Goal: Task Accomplishment & Management: Manage account settings

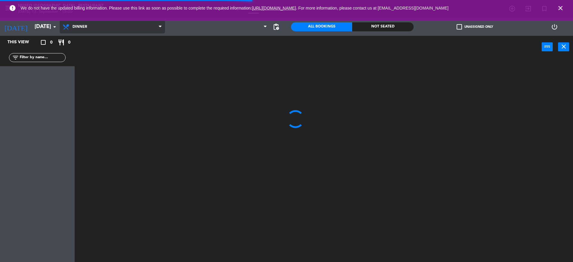
click at [82, 25] on span "Dinner" at bounding box center [80, 27] width 15 height 4
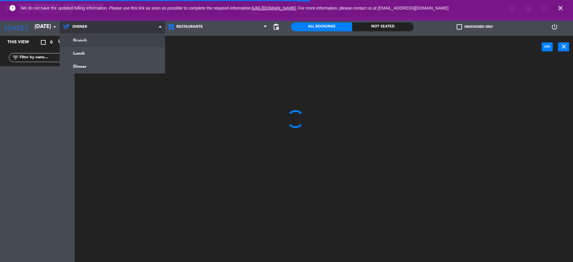
click at [95, 46] on ng-component "menu [GEOGRAPHIC_DATA] - Restaurant [DATE] 17. September - 15:20 My bookings Fl…" at bounding box center [286, 132] width 573 height 264
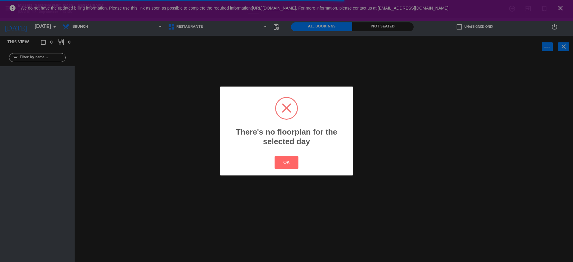
click at [76, 30] on div "? ! i There's no floorplan for the selected day × OK Cancel" at bounding box center [286, 131] width 573 height 262
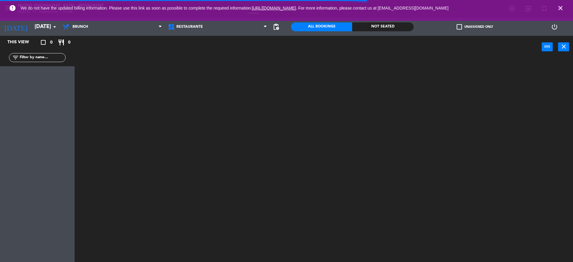
click at [76, 30] on span "Brunch" at bounding box center [112, 26] width 105 height 13
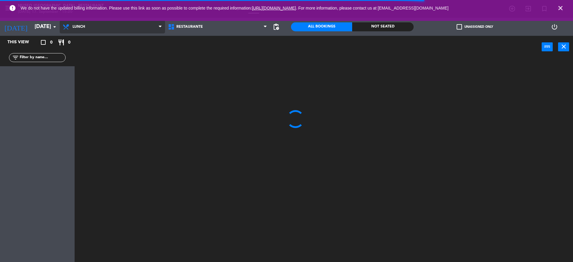
click at [89, 54] on ng-component "menu [GEOGRAPHIC_DATA] - Restaurant [DATE] 17. September - 15:20 My bookings Fl…" at bounding box center [286, 132] width 573 height 264
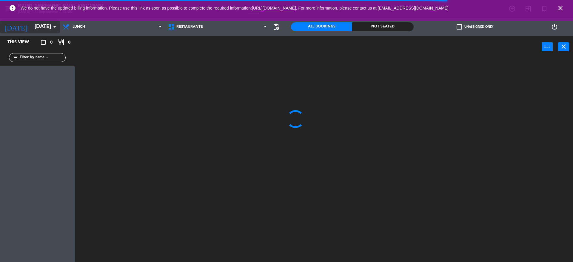
click at [49, 31] on input "[DATE]" at bounding box center [66, 27] width 69 height 12
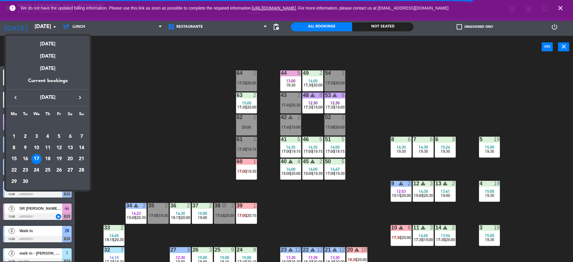
click at [48, 157] on div "18" at bounding box center [48, 159] width 10 height 10
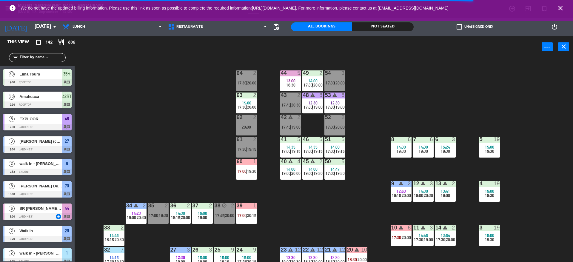
type input "[DATE]"
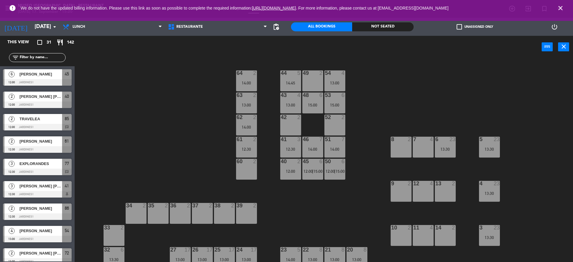
click at [559, 9] on icon "close" at bounding box center [560, 7] width 7 height 7
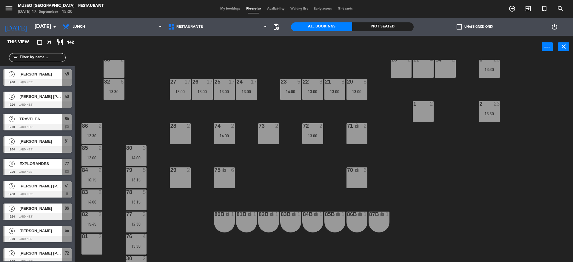
scroll to position [164, 0]
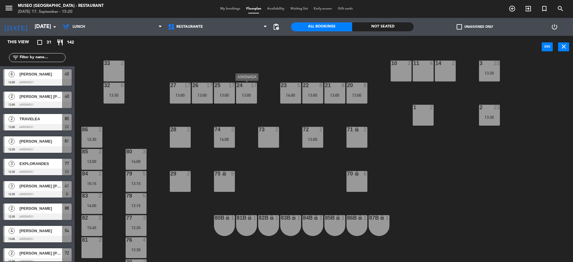
click at [248, 91] on div "24 17 13:00" at bounding box center [246, 93] width 21 height 21
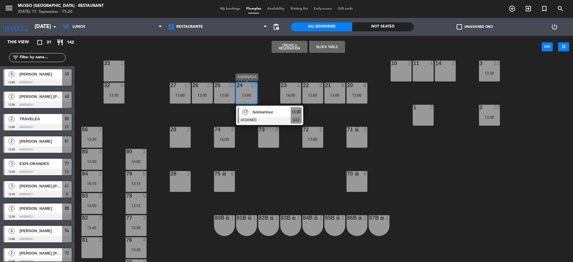
click at [264, 112] on div "17 Solmartour ASSIGNED 13:00 chat" at bounding box center [270, 115] width 76 height 19
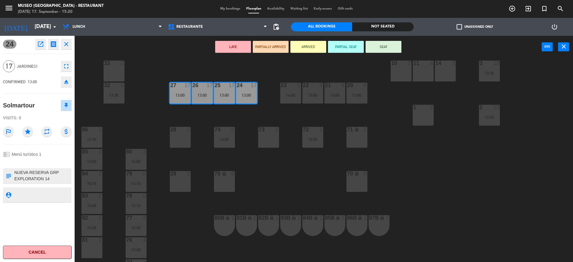
click at [232, 47] on button "LATE" at bounding box center [233, 47] width 36 height 12
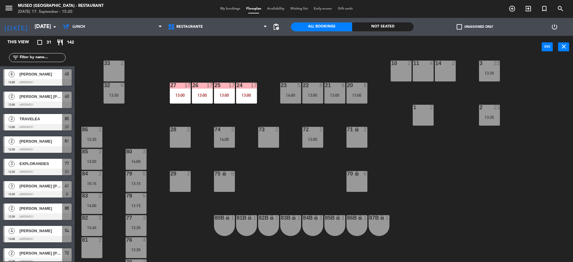
scroll to position [1, 0]
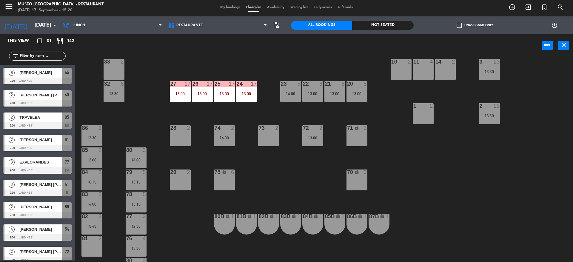
click at [353, 86] on div at bounding box center [357, 83] width 10 height 5
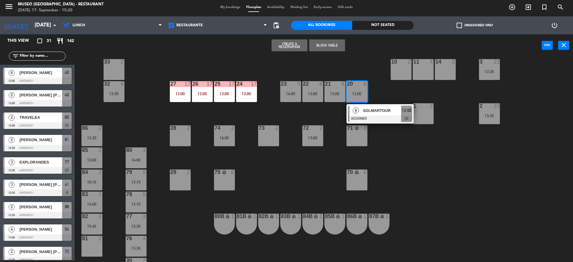
click at [383, 122] on div "8 SOLMARTOUR ASSIGNED 13:00 chat" at bounding box center [380, 113] width 67 height 19
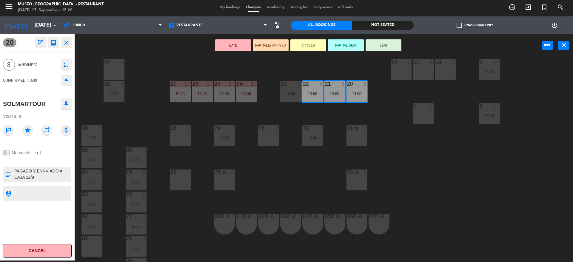
scroll to position [0, 0]
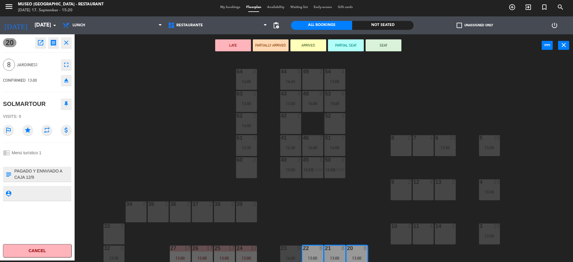
click at [353, 189] on div "44 5 14:45 49 2 54 4 13:00 64 2 14:00 48 6 15:00 53 6 15:00 63 2 13:00 43 4 13:…" at bounding box center [326, 160] width 493 height 204
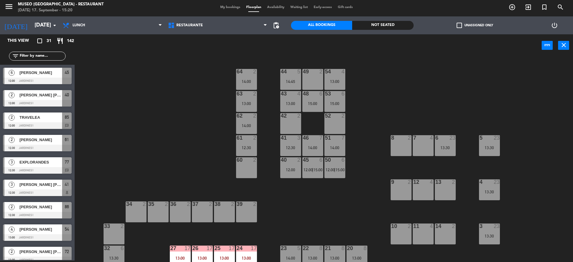
scroll to position [27, 0]
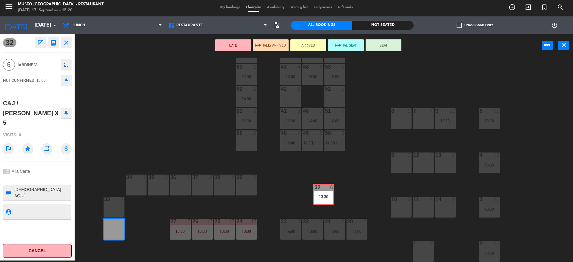
drag, startPoint x: 109, startPoint y: 237, endPoint x: 319, endPoint y: 202, distance: 212.5
click at [319, 202] on div "44 5 14:45 49 2 54 4 13:00 64 2 14:00 48 6 15:00 53 6 15:00 63 2 13:00 43 4 13:…" at bounding box center [326, 160] width 493 height 204
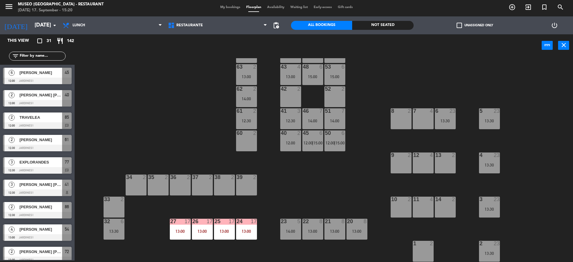
click at [490, 168] on div "4 23 13:30" at bounding box center [489, 163] width 21 height 21
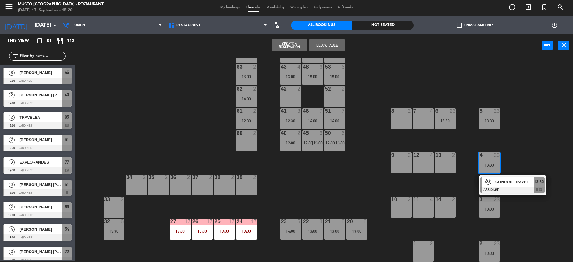
click at [519, 187] on div at bounding box center [513, 190] width 64 height 7
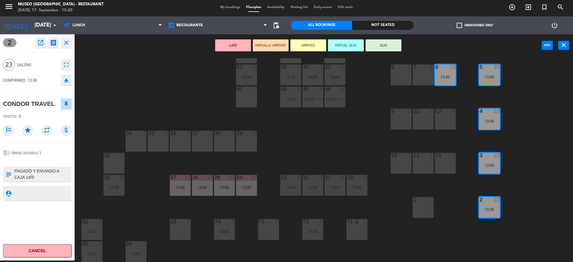
scroll to position [71, 0]
click at [236, 42] on button "LATE" at bounding box center [233, 45] width 36 height 12
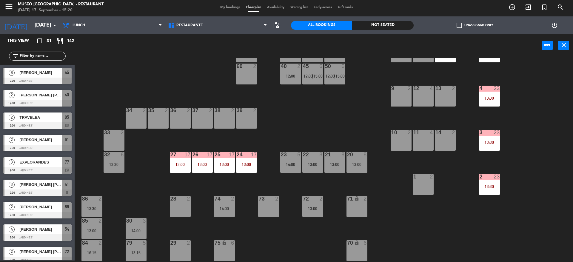
scroll to position [0, 0]
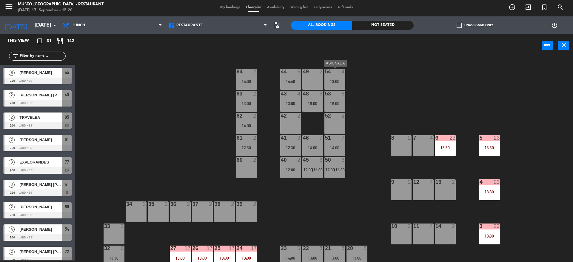
click at [332, 81] on div "13:00" at bounding box center [334, 81] width 21 height 4
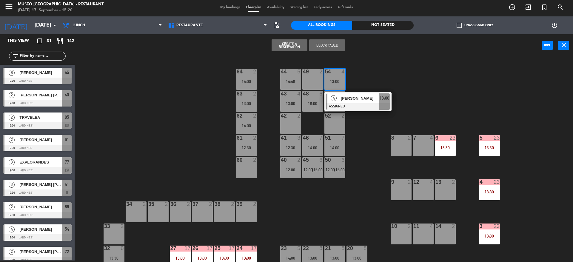
click at [351, 96] on span "[PERSON_NAME]" at bounding box center [360, 98] width 38 height 6
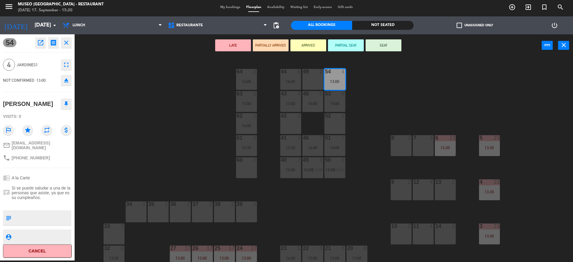
click at [65, 82] on icon "eject" at bounding box center [66, 80] width 7 height 7
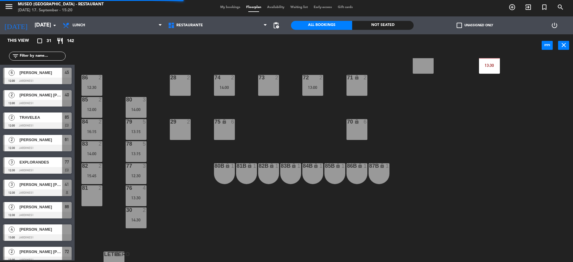
scroll to position [216, 0]
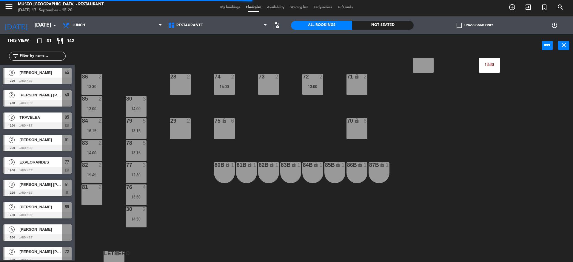
click at [135, 146] on div "78 5" at bounding box center [136, 143] width 21 height 6
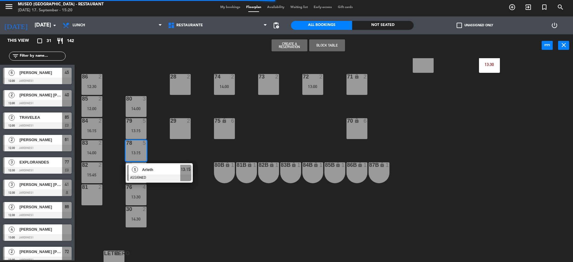
click at [160, 167] on span "Arleth" at bounding box center [161, 170] width 38 height 6
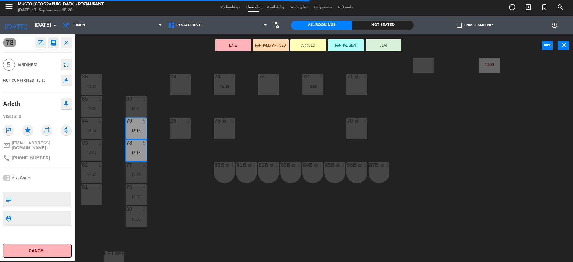
scroll to position [0, 0]
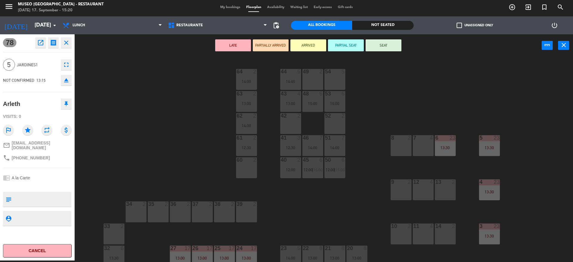
click at [330, 83] on div "54 5" at bounding box center [334, 79] width 21 height 21
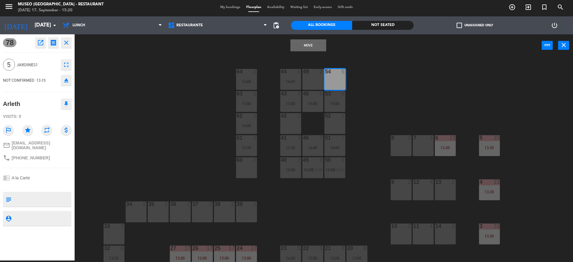
click at [311, 41] on button "Move" at bounding box center [308, 45] width 36 height 12
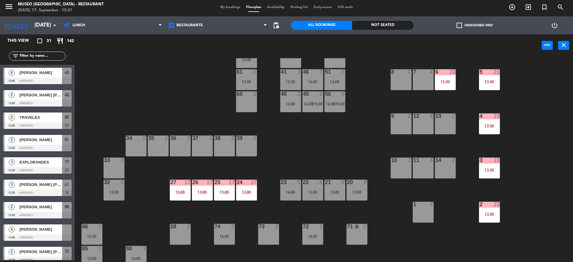
scroll to position [61, 0]
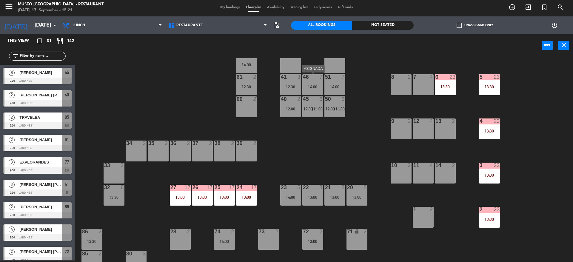
click at [313, 80] on div "46 7" at bounding box center [312, 77] width 21 height 6
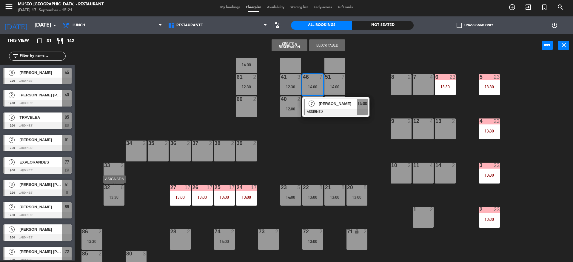
click at [117, 189] on div at bounding box center [114, 187] width 10 height 5
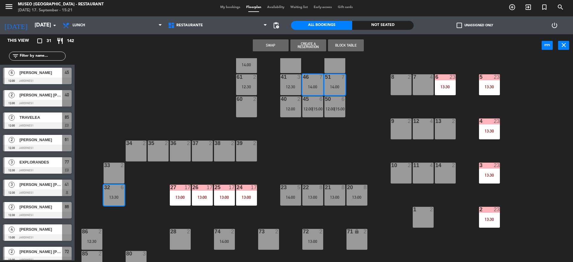
click at [271, 46] on button "Swap" at bounding box center [271, 45] width 36 height 12
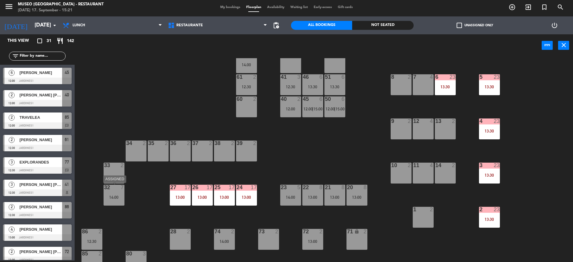
click at [109, 204] on div "32 7 14:00" at bounding box center [114, 195] width 21 height 21
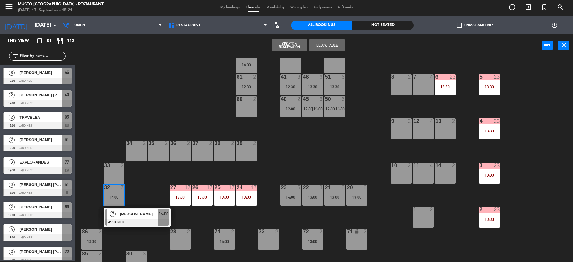
click at [142, 218] on div "[PERSON_NAME]" at bounding box center [138, 214] width 39 height 10
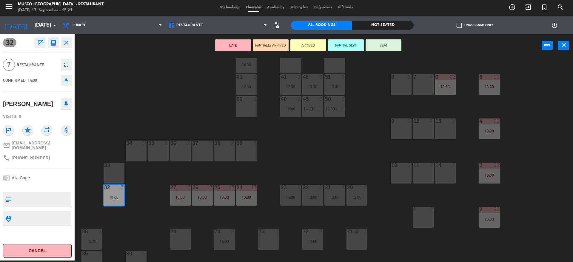
click at [243, 40] on button "LATE" at bounding box center [233, 45] width 36 height 12
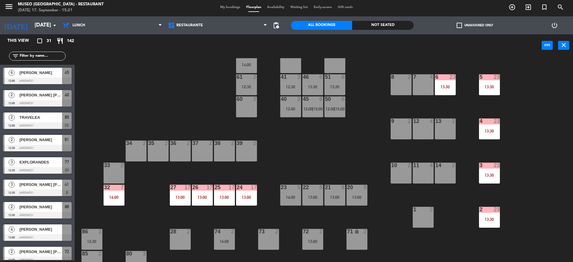
scroll to position [21, 0]
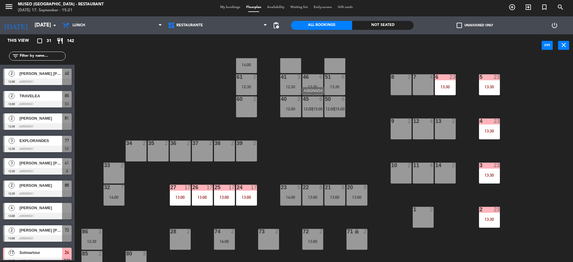
click at [310, 103] on div "45 6 12:00 | 15:00" at bounding box center [312, 106] width 21 height 21
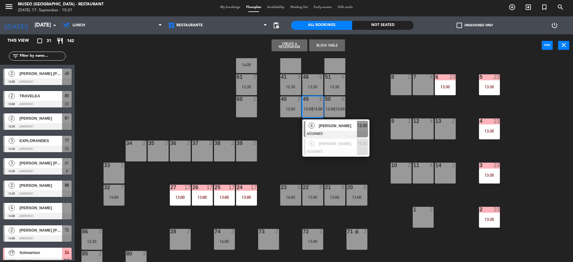
click at [326, 122] on div "[PERSON_NAME]" at bounding box center [337, 126] width 39 height 10
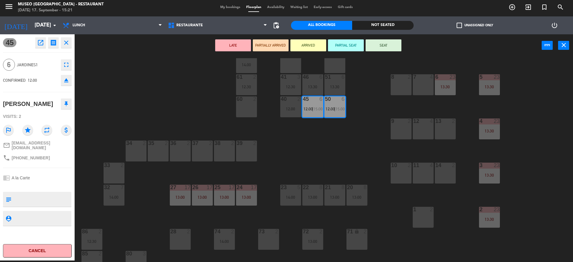
click at [239, 45] on button "LATE" at bounding box center [233, 45] width 36 height 12
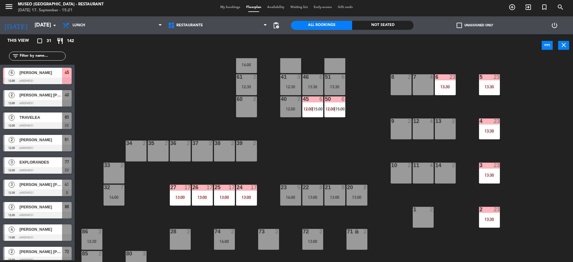
click at [312, 87] on div "13:30" at bounding box center [312, 87] width 21 height 4
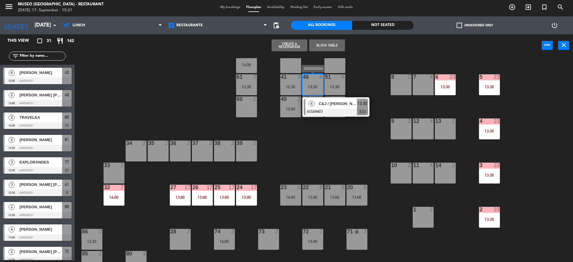
click at [330, 104] on span "C&J / [PERSON_NAME] X 5" at bounding box center [338, 104] width 38 height 6
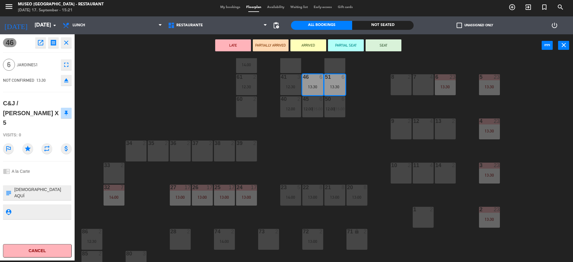
click at [350, 162] on div "44 5 14:45 49 2 54 5 13:15 64 2 14:00 48 6 15:00 53 6 15:00 63 2 13:00 43 4 13:…" at bounding box center [326, 160] width 493 height 204
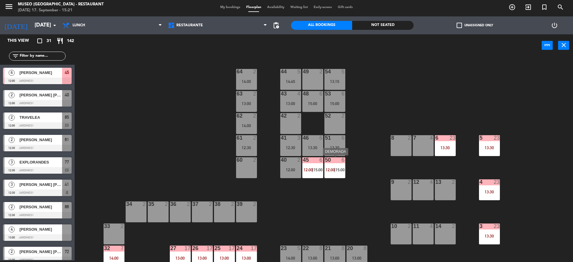
scroll to position [142, 0]
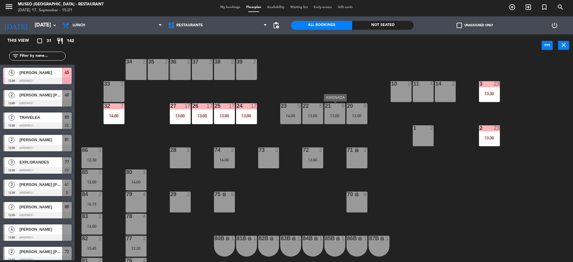
click at [335, 109] on div "21 8" at bounding box center [334, 106] width 21 height 6
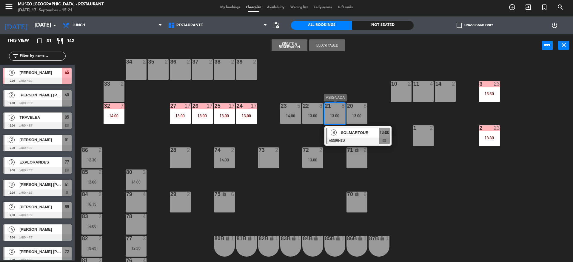
click at [357, 132] on span "SOLMARTOUR" at bounding box center [360, 133] width 38 height 6
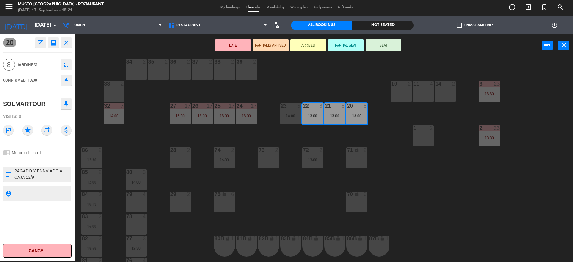
click at [357, 199] on div "70 lock 6" at bounding box center [357, 202] width 21 height 21
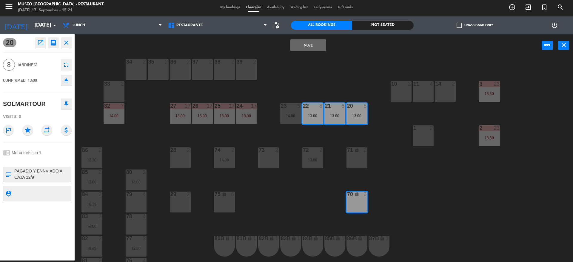
click at [307, 46] on button "Move" at bounding box center [308, 45] width 36 height 12
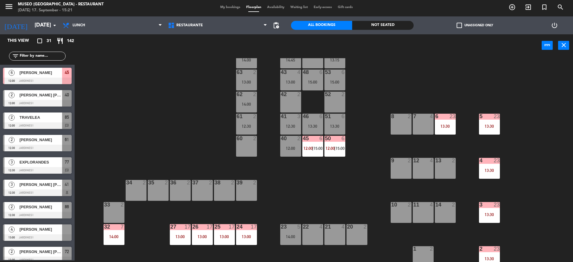
scroll to position [12, 0]
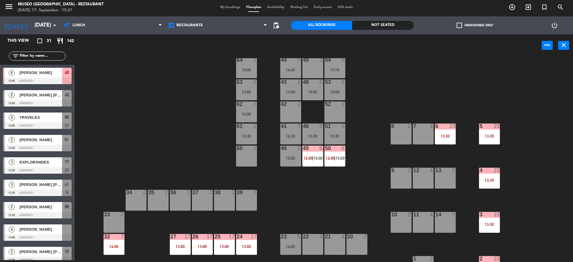
click at [332, 157] on span "12:00" at bounding box center [330, 158] width 9 height 5
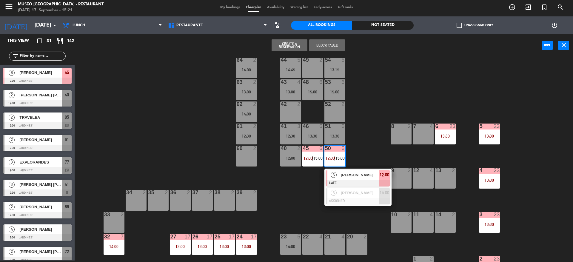
click at [347, 179] on div "[PERSON_NAME]" at bounding box center [359, 175] width 39 height 10
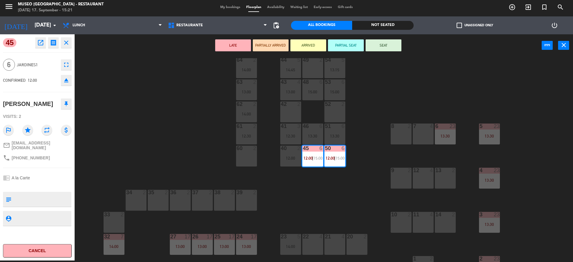
click at [355, 179] on div "44 5 14:45 49 2 54 5 13:15 64 2 14:00 48 6 15:00 53 6 15:00 63 2 13:00 43 4 13:…" at bounding box center [326, 160] width 493 height 204
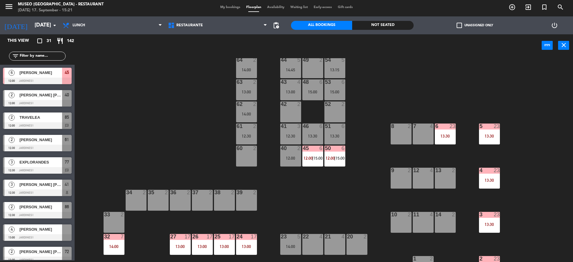
click at [340, 136] on div "13:30" at bounding box center [334, 136] width 21 height 4
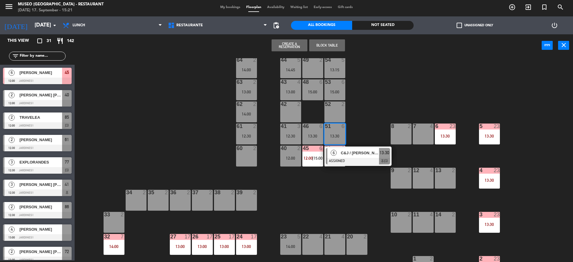
click at [353, 150] on span "C&J / [PERSON_NAME] X 5" at bounding box center [360, 153] width 38 height 6
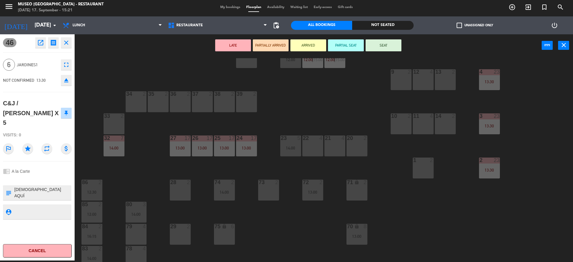
scroll to position [111, 0]
click at [353, 153] on div "20 2" at bounding box center [357, 145] width 21 height 21
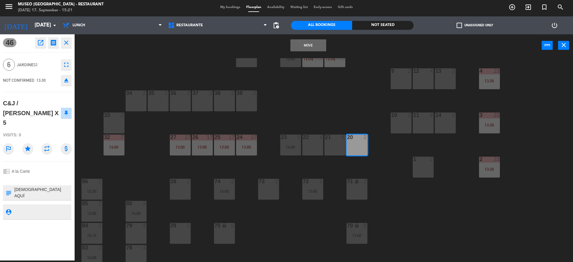
click at [334, 152] on div "21 4" at bounding box center [334, 145] width 21 height 21
click at [308, 36] on div "Move and Merge power_input close" at bounding box center [308, 45] width 467 height 23
click at [307, 39] on button "Move and Merge" at bounding box center [308, 45] width 36 height 12
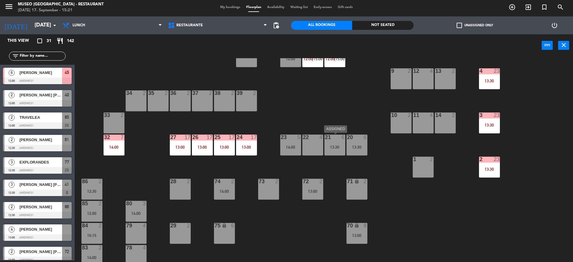
click at [337, 143] on div "21 6 13:30" at bounding box center [334, 145] width 21 height 21
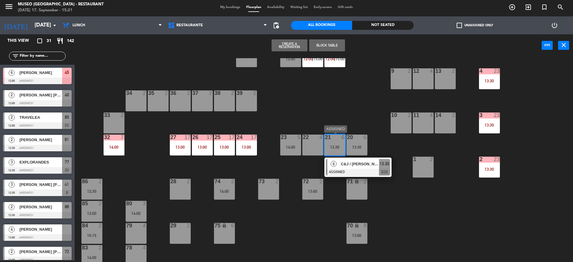
click at [355, 165] on span "C&J / [PERSON_NAME] X 5" at bounding box center [360, 164] width 38 height 6
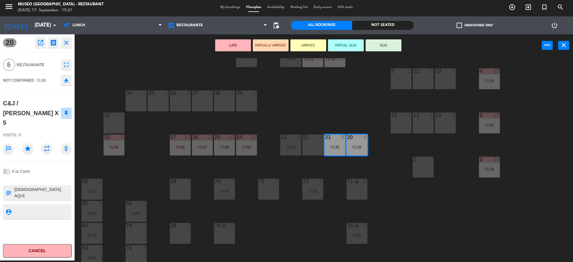
click at [239, 41] on button "LATE" at bounding box center [233, 45] width 36 height 12
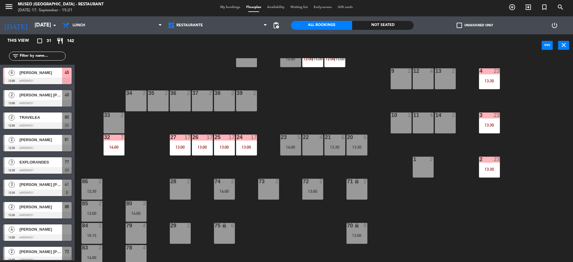
drag, startPoint x: 293, startPoint y: 141, endPoint x: 365, endPoint y: 190, distance: 87.1
click at [291, 147] on div "14:00" at bounding box center [290, 147] width 21 height 4
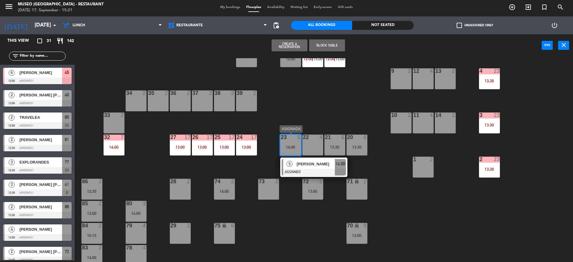
click at [351, 170] on div "5 [PERSON_NAME] ASSIGNED 14:00" at bounding box center [314, 167] width 76 height 19
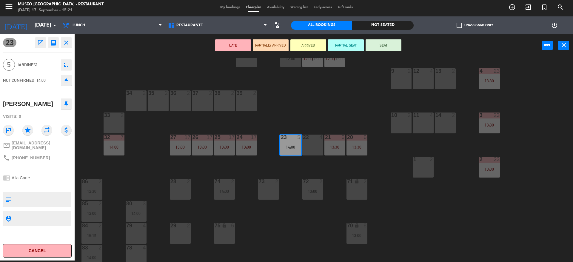
click at [353, 170] on div "44 5 14:45 49 2 54 5 13:15 64 2 14:00 48 6 15:00 53 6 15:00 63 2 13:00 43 4 13:…" at bounding box center [326, 160] width 493 height 204
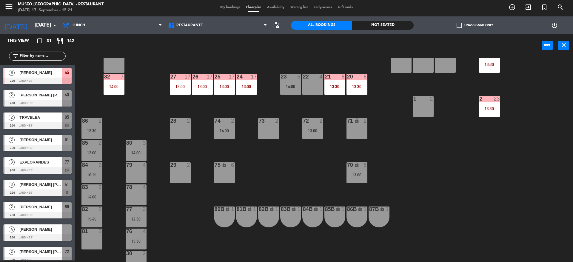
scroll to position [172, 0]
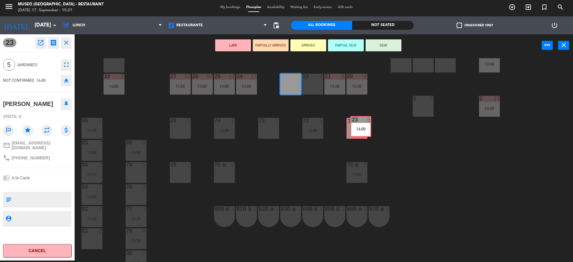
drag, startPoint x: 292, startPoint y: 80, endPoint x: 358, endPoint y: 124, distance: 80.0
click at [358, 124] on div "44 5 14:45 49 2 54 5 13:15 64 2 14:00 48 6 15:00 53 6 15:00 63 2 13:00 43 4 13:…" at bounding box center [326, 160] width 493 height 204
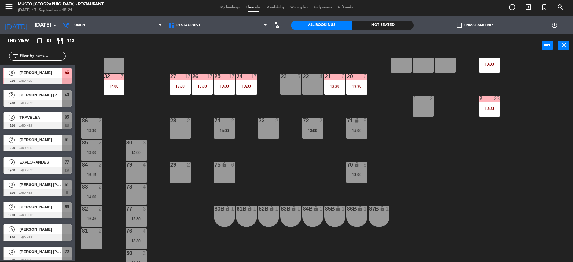
scroll to position [1, 0]
click at [363, 170] on div "70 lock 8 13:00" at bounding box center [357, 172] width 21 height 21
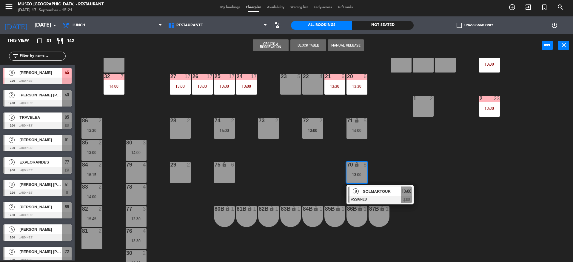
click at [370, 187] on div "SOLMARTOUR" at bounding box center [381, 192] width 39 height 10
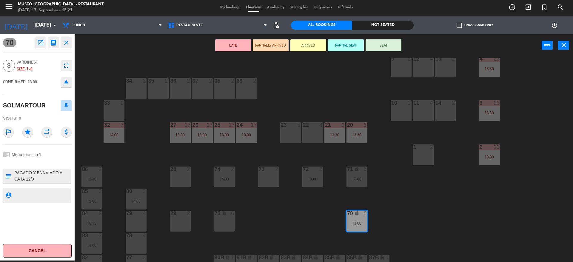
scroll to position [123, 0]
click at [317, 139] on div "22 4" at bounding box center [312, 133] width 21 height 21
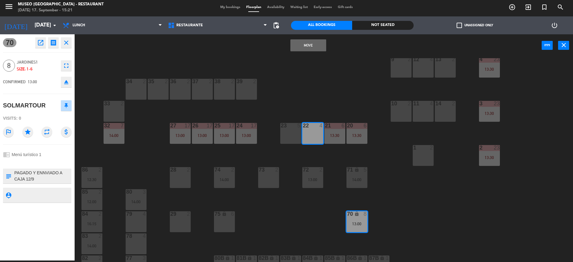
click at [297, 135] on div "23 5" at bounding box center [290, 133] width 21 height 21
click at [301, 44] on button "Move and Merge" at bounding box center [308, 45] width 36 height 12
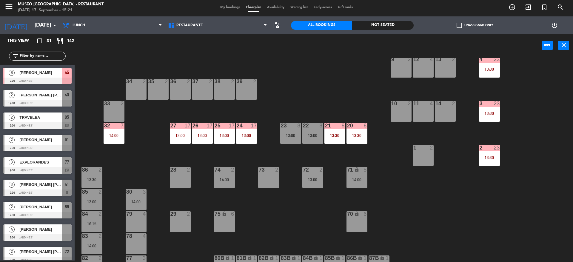
click at [284, 134] on div "13:00" at bounding box center [290, 135] width 21 height 4
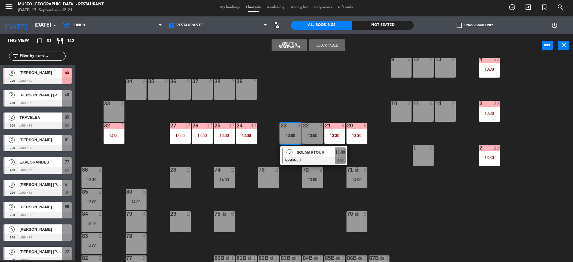
click at [302, 151] on span "SOLMARTOUR" at bounding box center [316, 152] width 38 height 6
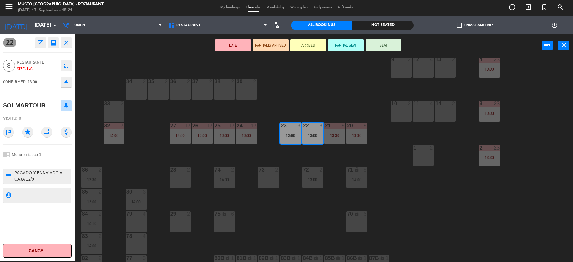
click at [234, 38] on div "LATE PARTIALLY ARRIVED ARRIVED PARTIAL SEAT SEAT power_input close" at bounding box center [308, 45] width 467 height 23
click at [249, 50] on button "LATE" at bounding box center [233, 45] width 36 height 12
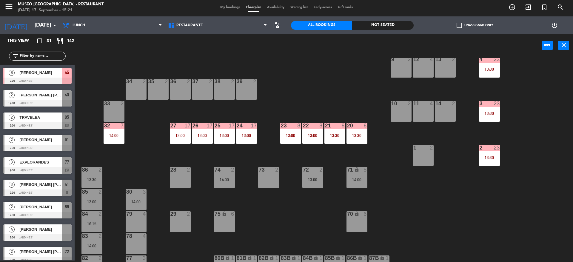
scroll to position [0, 0]
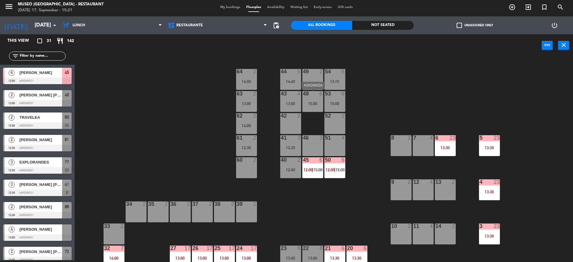
click at [315, 99] on div "48 6 15:00" at bounding box center [312, 101] width 21 height 21
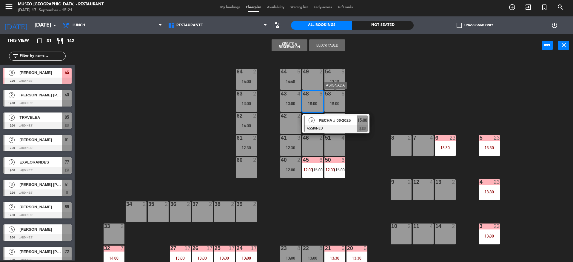
click at [334, 113] on div at bounding box center [335, 115] width 10 height 5
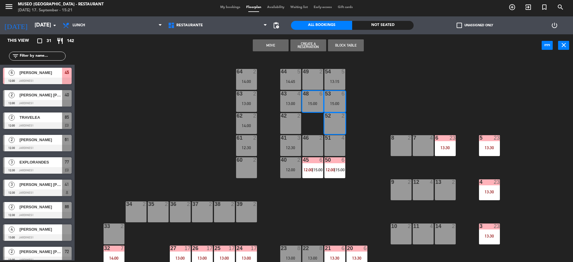
click at [345, 196] on div "44 5 14:45 49 2 54 5 13:15 64 2 14:00 48 6 15:00 53 6 15:00 63 2 13:00 43 4 13:…" at bounding box center [326, 160] width 493 height 204
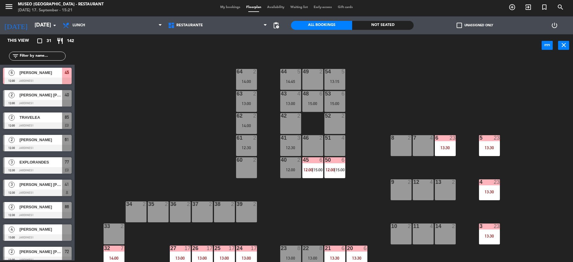
click at [302, 162] on div "45" at bounding box center [303, 159] width 10 height 5
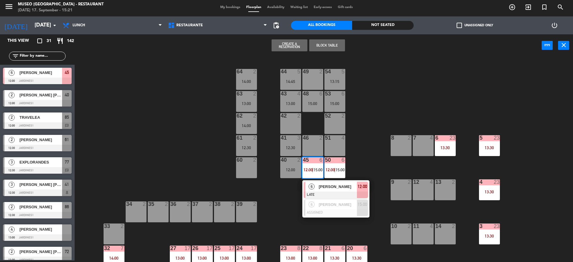
click at [281, 207] on div "44 5 14:45 49 2 54 5 13:15 64 2 14:00 48 6 15:00 53 6 15:00 63 2 13:00 43 4 13:…" at bounding box center [326, 160] width 493 height 204
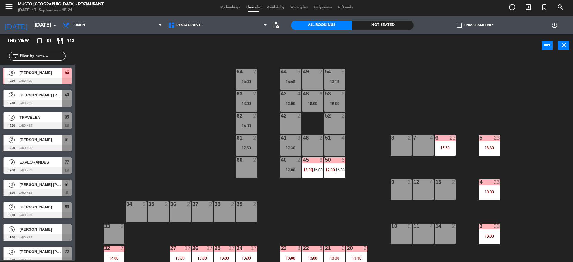
click at [304, 95] on div "4" at bounding box center [301, 93] width 10 height 5
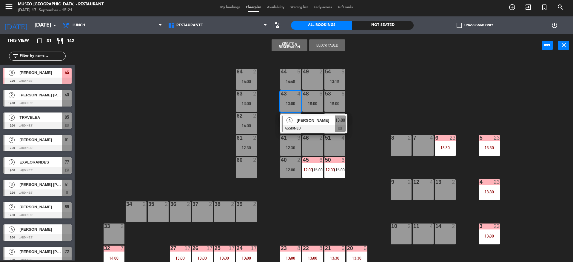
click at [364, 103] on div "44 5 14:45 49 2 54 5 13:15 64 2 14:00 48 6 15:00 53 6 15:00 63 2 13:00 43 4 13:…" at bounding box center [326, 160] width 493 height 204
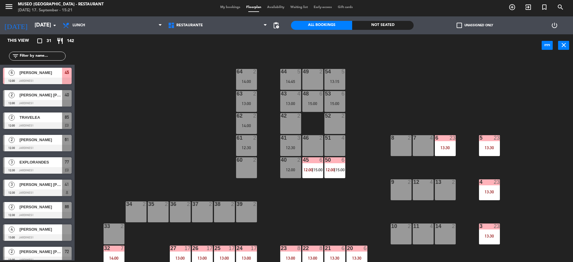
click at [332, 99] on div "53 6 15:00" at bounding box center [334, 101] width 21 height 21
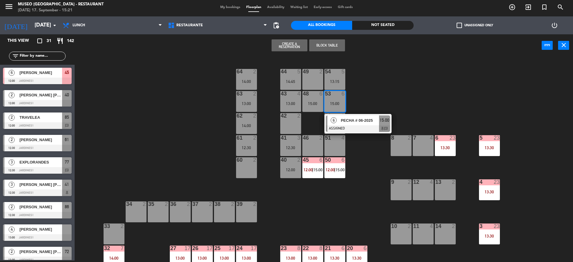
click at [356, 119] on span "PECHA # 06-2025" at bounding box center [360, 120] width 38 height 6
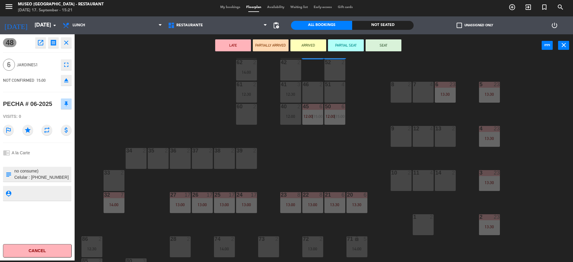
scroll to position [53, 0]
click at [358, 196] on div at bounding box center [357, 195] width 10 height 5
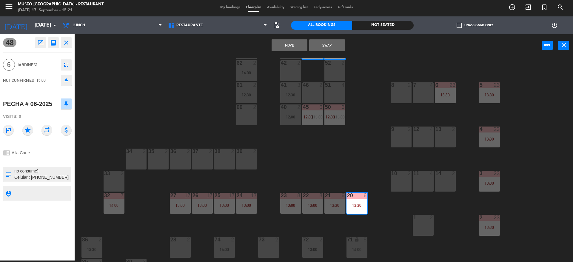
click at [338, 201] on div "21 6 13:30" at bounding box center [334, 203] width 21 height 21
click at [286, 50] on button "Move and Merge" at bounding box center [290, 45] width 36 height 12
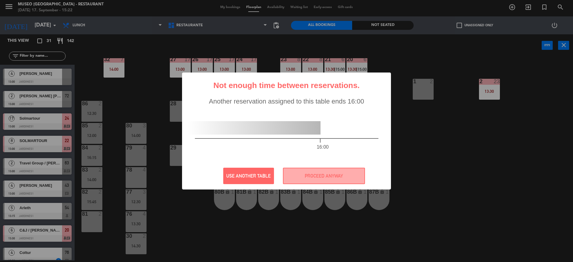
scroll to position [192, 0]
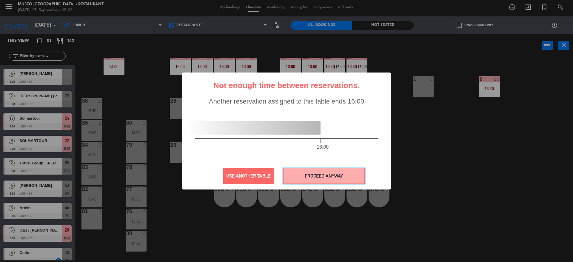
click at [293, 178] on button "PROCEED ANYWAY" at bounding box center [324, 176] width 82 height 16
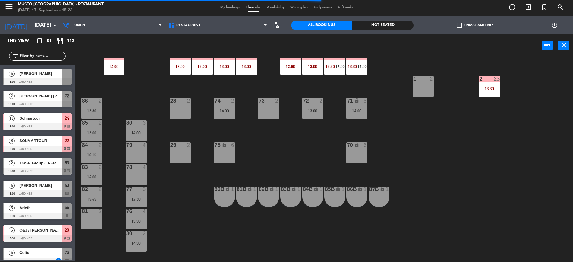
click at [354, 112] on div "14:00" at bounding box center [357, 111] width 21 height 4
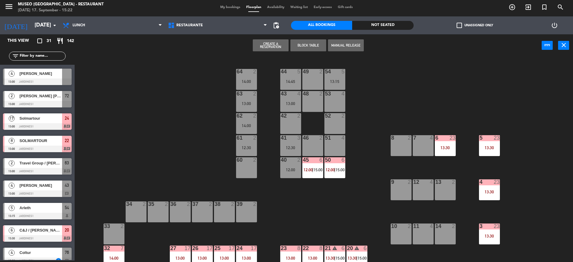
scroll to position [89, 0]
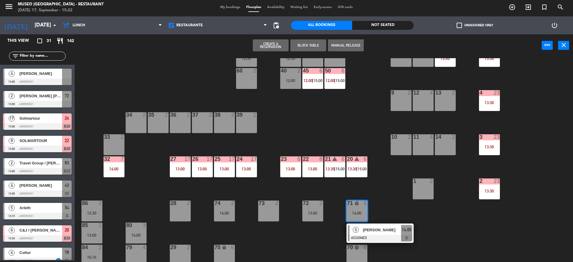
click at [447, 145] on div "14 2" at bounding box center [445, 144] width 21 height 21
click at [421, 145] on div "11 4" at bounding box center [423, 144] width 21 height 21
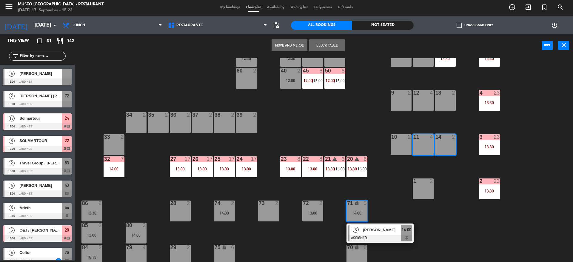
click at [291, 43] on button "Move and Merge" at bounding box center [290, 45] width 36 height 12
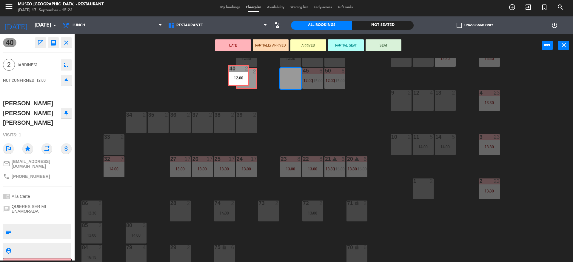
drag, startPoint x: 295, startPoint y: 85, endPoint x: 243, endPoint y: 83, distance: 51.7
click at [243, 83] on div "44 5 14:45 49 2 54 5 13:15 64 2 14:00 48 2 53 4 63 2 13:00 43 4 13:00 62 2 14:0…" at bounding box center [326, 160] width 493 height 204
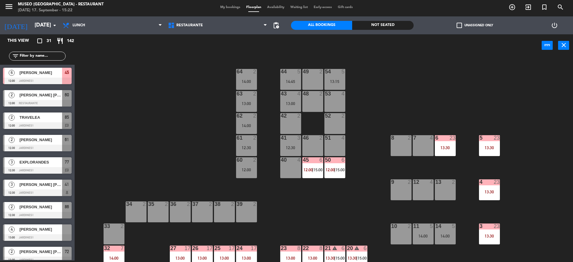
scroll to position [1, 0]
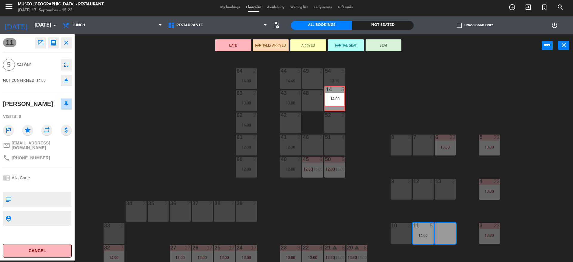
drag, startPoint x: 441, startPoint y: 224, endPoint x: 332, endPoint y: 93, distance: 170.2
click at [332, 93] on div "44 5 14:45 49 2 54 5 13:15 64 2 14:00 48 2 53 4 63 2 13:00 43 4 13:00 62 2 14:0…" at bounding box center [326, 160] width 493 height 204
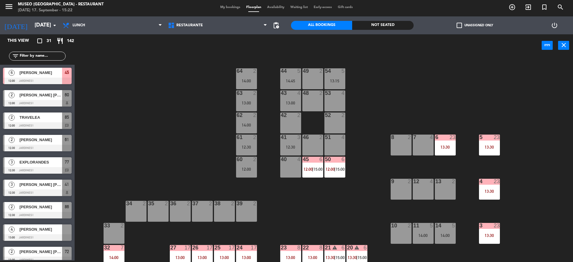
scroll to position [225, 0]
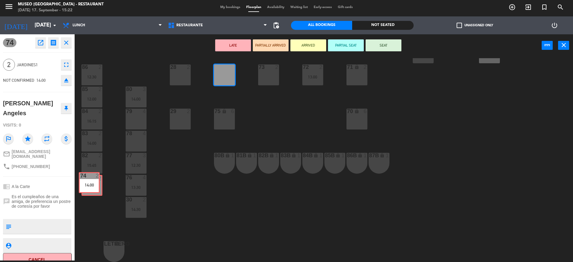
drag, startPoint x: 230, startPoint y: 68, endPoint x: 95, endPoint y: 176, distance: 173.3
click at [95, 176] on div "44 5 14:45 49 2 54 5 13:15 64 2 14:00 48 2 53 5 14:00 63 2 13:00 43 4 13:00 62 …" at bounding box center [326, 160] width 493 height 204
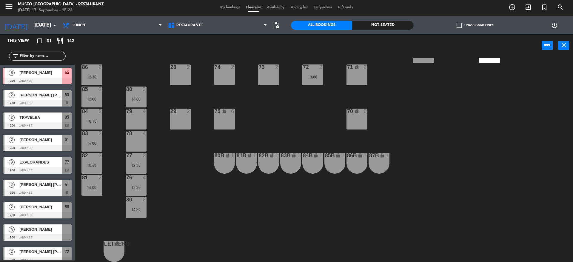
scroll to position [1, 0]
click at [311, 78] on div "13:00" at bounding box center [312, 77] width 21 height 4
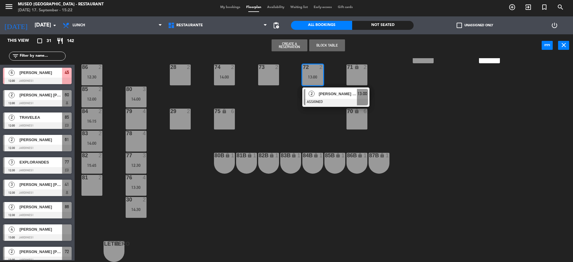
click at [317, 88] on div "2 [PERSON_NAME] [PERSON_NAME] [PERSON_NAME] ASSIGNED 13:00" at bounding box center [335, 96] width 67 height 19
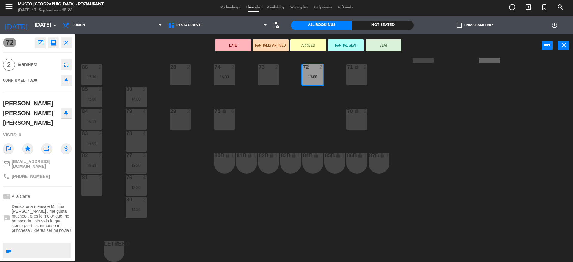
scroll to position [84, 0]
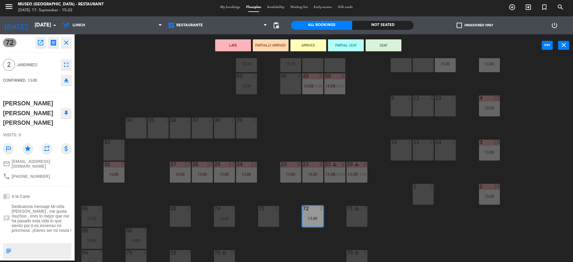
click at [242, 121] on div at bounding box center [246, 120] width 10 height 5
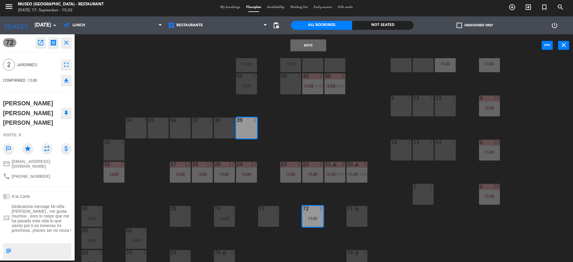
click at [307, 43] on button "Move" at bounding box center [308, 45] width 36 height 12
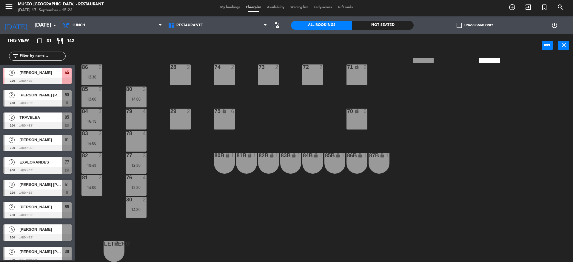
scroll to position [0, 0]
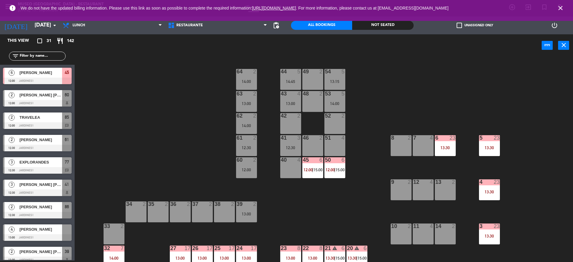
click at [40, 54] on input "text" at bounding box center [42, 56] width 46 height 7
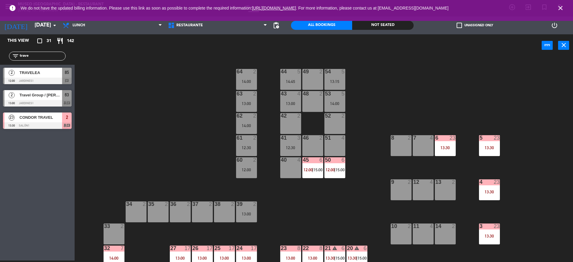
type input "trave"
click at [50, 82] on div at bounding box center [37, 81] width 69 height 7
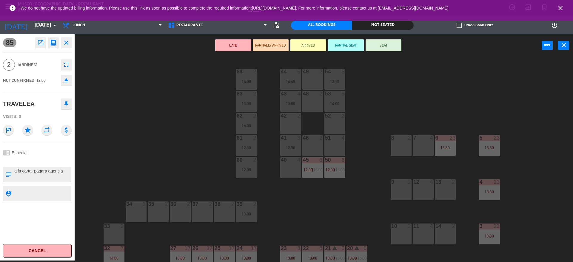
click at [310, 74] on div "49 2" at bounding box center [312, 72] width 21 height 6
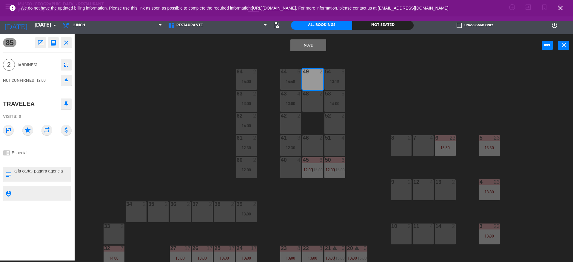
click at [309, 41] on button "Move" at bounding box center [308, 45] width 36 height 12
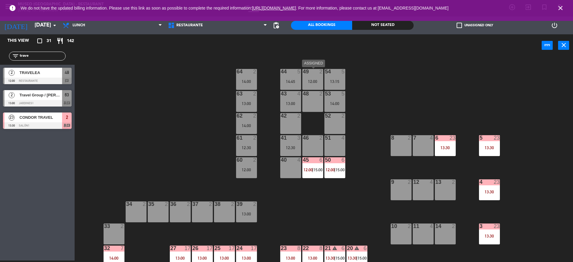
click at [308, 75] on div "49 2" at bounding box center [312, 72] width 21 height 6
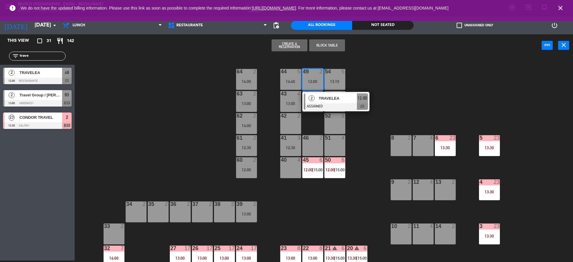
click at [255, 75] on div "64 2" at bounding box center [246, 72] width 21 height 6
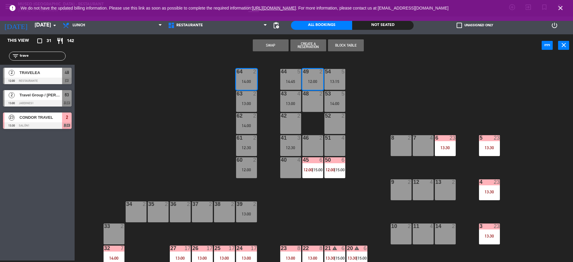
click at [273, 43] on button "Swap" at bounding box center [271, 45] width 36 height 12
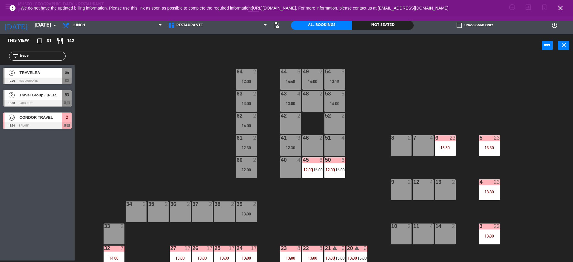
click at [247, 70] on div at bounding box center [246, 71] width 10 height 5
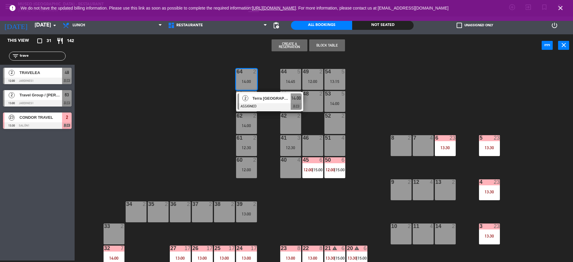
click at [264, 92] on div "2 Terra [GEOGRAPHIC_DATA] ASSIGNED 14:00 chat" at bounding box center [269, 101] width 67 height 19
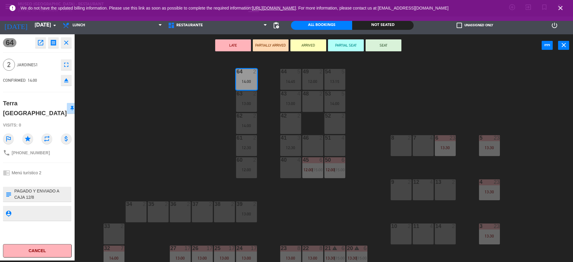
click at [264, 40] on button "PARTIALLY ARRIVED" at bounding box center [271, 45] width 36 height 12
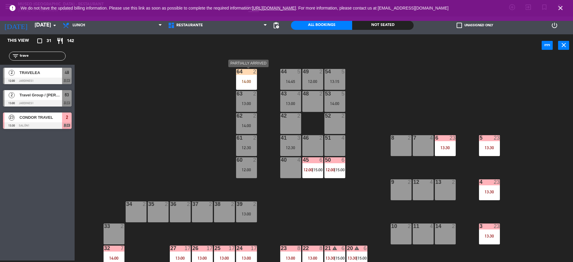
click at [243, 74] on div at bounding box center [246, 71] width 10 height 5
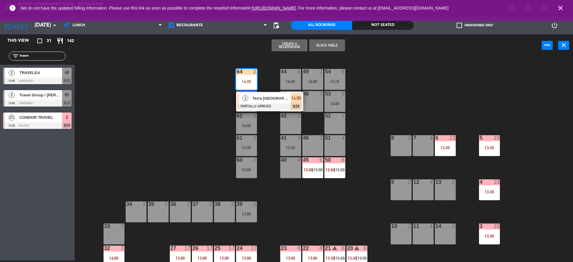
click at [270, 99] on span "Terra [GEOGRAPHIC_DATA]" at bounding box center [272, 98] width 38 height 6
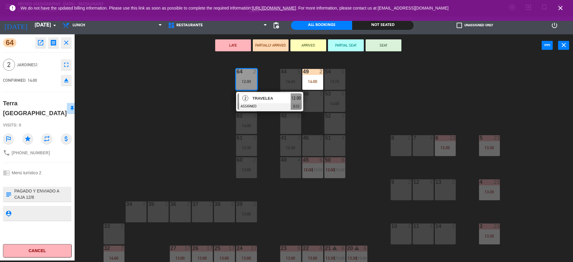
click at [231, 46] on button "LATE" at bounding box center [233, 45] width 36 height 12
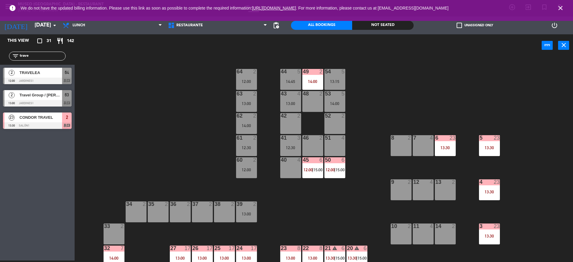
click at [312, 77] on div "49 2 14:00" at bounding box center [312, 79] width 21 height 21
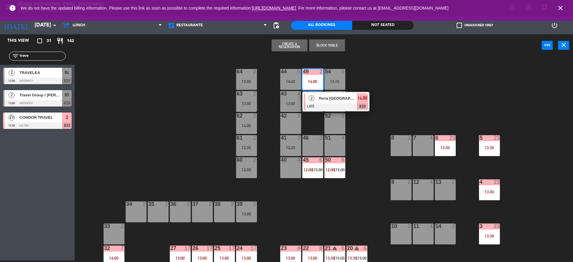
click at [322, 96] on span "Terra [GEOGRAPHIC_DATA]" at bounding box center [338, 98] width 38 height 6
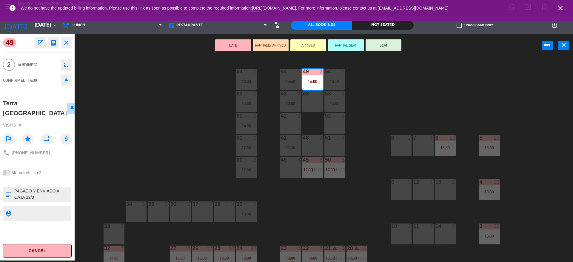
scroll to position [225, 0]
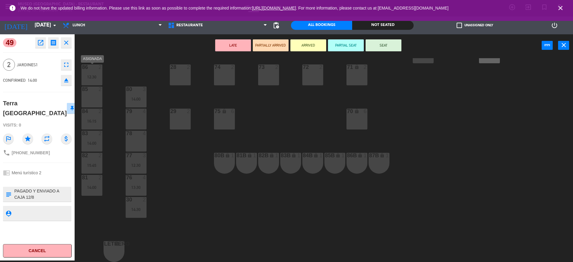
click at [91, 78] on div "12:30" at bounding box center [91, 77] width 21 height 4
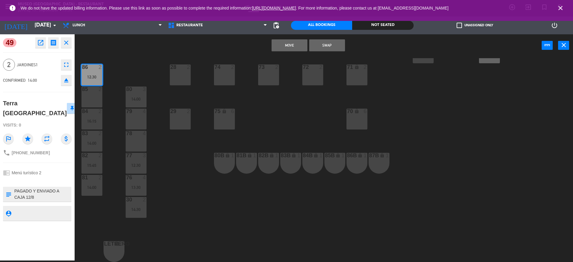
click at [320, 44] on button "Swap" at bounding box center [327, 45] width 36 height 12
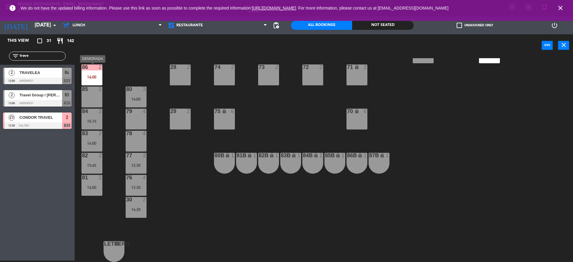
click at [96, 74] on div "86 2 14:00" at bounding box center [91, 74] width 21 height 21
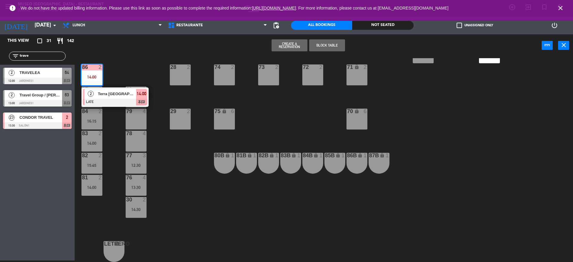
click at [145, 60] on div "44 5 14:45 49 2 14:00 54 5 13:15 64 2 12:00 48 2 53 5 14:00 63 2 13:00 43 4 13:…" at bounding box center [326, 160] width 493 height 204
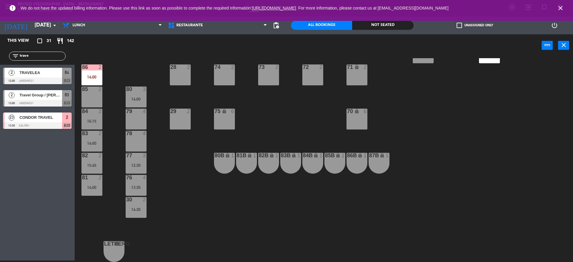
scroll to position [0, 0]
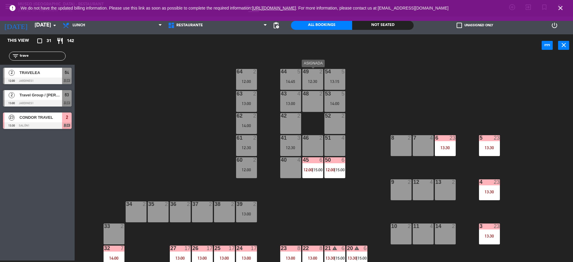
click at [314, 77] on div "49 2 12:30" at bounding box center [312, 79] width 21 height 21
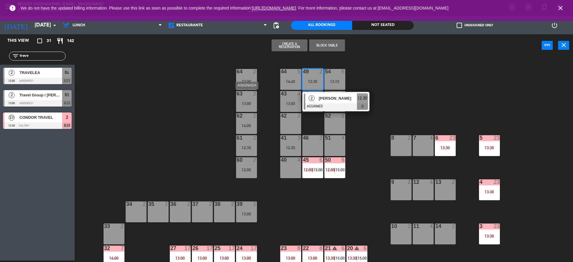
click at [216, 96] on div "44 5 14:45 49 2 12:30 2 [PERSON_NAME] ASSIGNED 12:30 54 5 13:15 64 2 12:00 48 2…" at bounding box center [326, 160] width 493 height 204
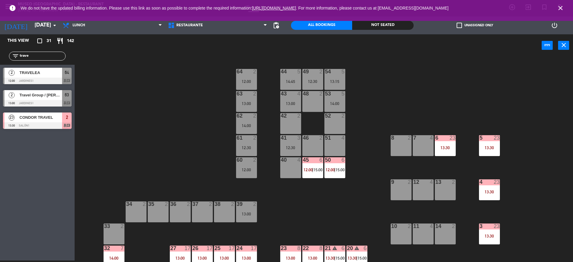
click at [252, 76] on div "64 2 12:00" at bounding box center [246, 79] width 21 height 21
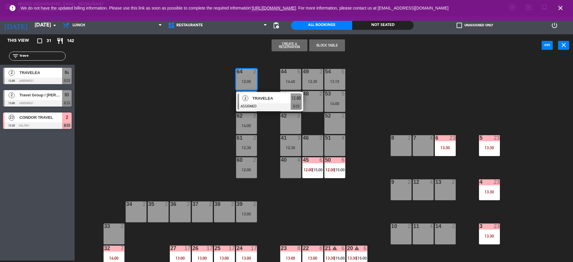
click at [277, 98] on span "TRAVELEA" at bounding box center [272, 98] width 38 height 6
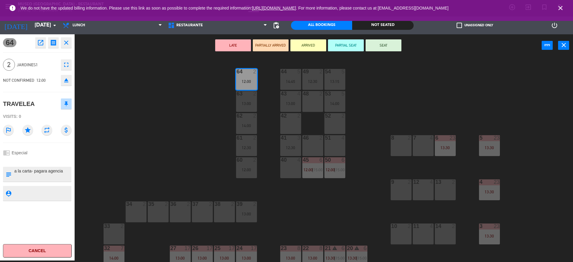
click at [224, 43] on button "LATE" at bounding box center [233, 45] width 36 height 12
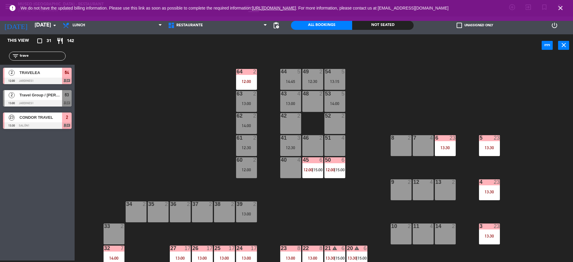
drag, startPoint x: 54, startPoint y: 56, endPoint x: 0, endPoint y: 74, distance: 56.8
click at [0, 74] on div "This view crop_square 31 restaurant 142 filter_list trave 2 TRAVELEA 12:00 Jard…" at bounding box center [37, 83] width 75 height 98
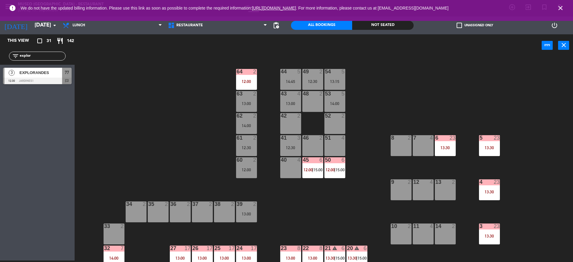
type input "explor"
click at [36, 73] on span "EXPLORANDES" at bounding box center [40, 73] width 43 height 6
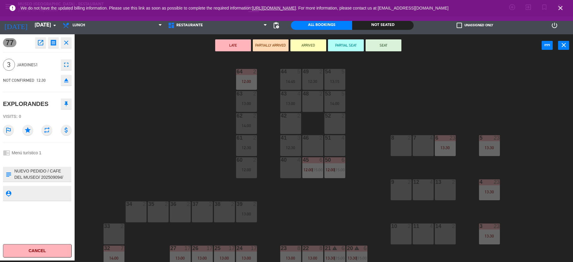
click at [286, 161] on div at bounding box center [291, 159] width 10 height 5
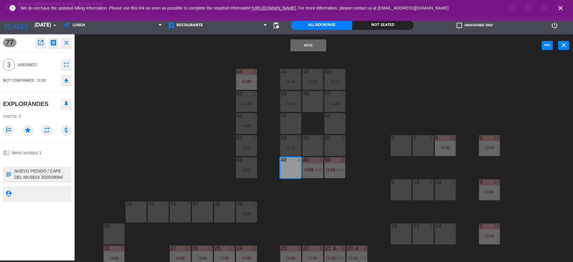
click at [303, 44] on button "Move" at bounding box center [308, 45] width 36 height 12
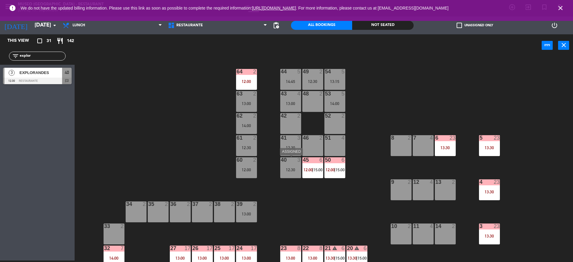
click at [293, 171] on div "12:30" at bounding box center [290, 170] width 21 height 4
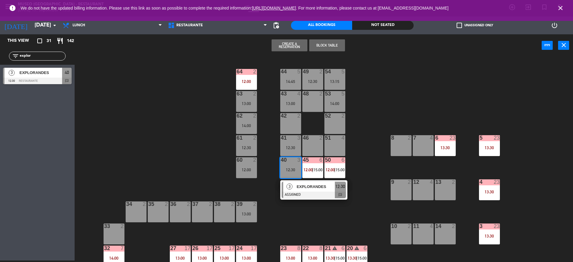
click at [305, 184] on span "EXPLORANDES" at bounding box center [316, 187] width 38 height 6
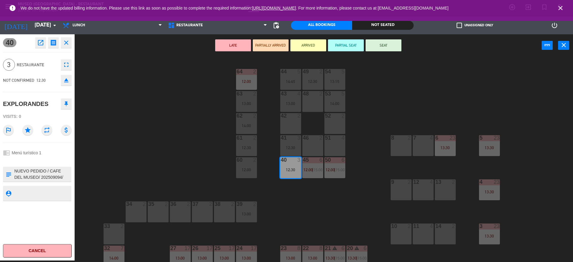
click at [228, 34] on div "Restaurante Roof Top Restaurante Restaurante Roof Top" at bounding box center [217, 25] width 105 height 18
click at [231, 56] on div "LATE PARTIALLY ARRIVED ARRIVED PARTIAL SEAT SEAT power_input close" at bounding box center [308, 45] width 467 height 23
click at [229, 47] on button "LATE" at bounding box center [233, 45] width 36 height 12
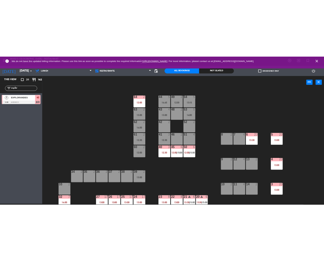
scroll to position [22, 0]
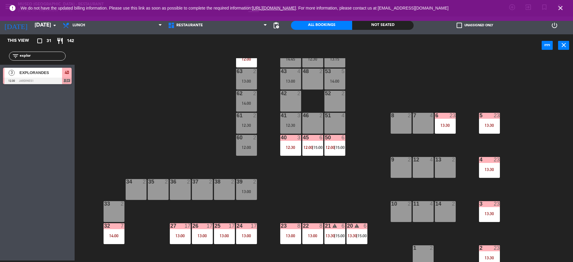
click at [278, 241] on div "44 5 14:45 49 2 12:30 54 5 13:15 64 2 12:00 48 2 53 5 14:00 63 2 13:00 43 4 13:…" at bounding box center [326, 160] width 493 height 204
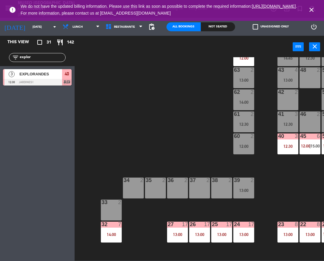
scroll to position [0, 0]
click at [94, 28] on span "Lunch" at bounding box center [81, 26] width 43 height 13
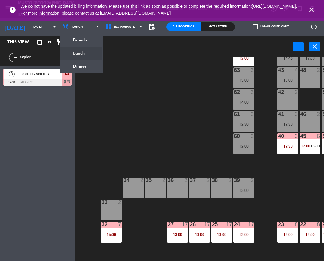
click at [172, 102] on div "44 5 14:45 49 2 12:30 54 5 13:15 64 2 12:00 48 2 53 5 14:00 63 2 13:00 43 4 13:…" at bounding box center [201, 159] width 246 height 204
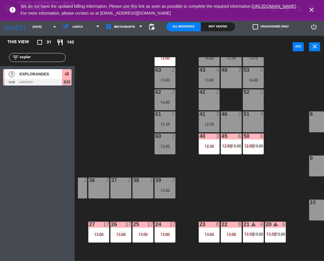
scroll to position [22, 81]
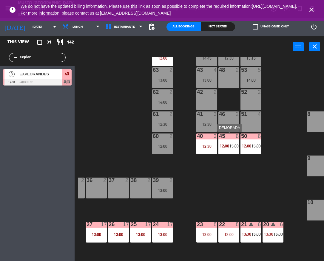
click at [227, 146] on span "12:00" at bounding box center [224, 146] width 9 height 5
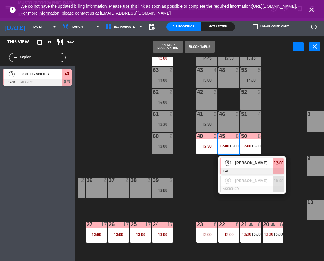
click at [238, 163] on span "[PERSON_NAME]" at bounding box center [254, 163] width 38 height 6
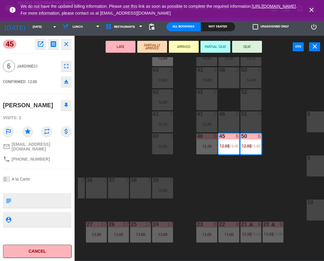
click at [118, 136] on div "44 5 14:45 49 2 12:30 54 5 13:15 64 2 12:00 48 2 53 5 14:00 63 2 13:00 43 4 13:…" at bounding box center [201, 159] width 246 height 204
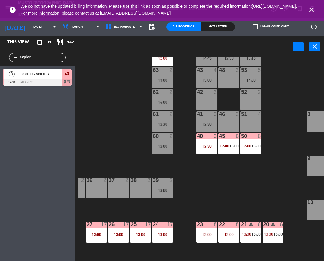
click at [46, 56] on input "explor" at bounding box center [42, 57] width 46 height 7
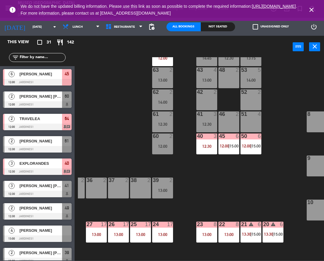
click at [256, 143] on div "50 6 12:00 | 15:00" at bounding box center [251, 144] width 21 height 21
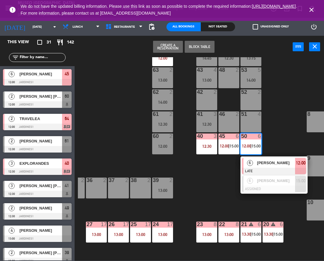
click at [267, 170] on div at bounding box center [274, 171] width 64 height 7
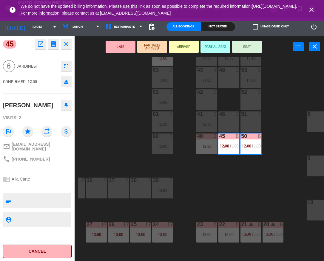
click at [108, 100] on div "44 5 14:45 49 2 12:30 54 5 13:15 64 2 12:00 48 2 53 5 14:00 63 2 13:00 43 4 13:…" at bounding box center [201, 159] width 246 height 204
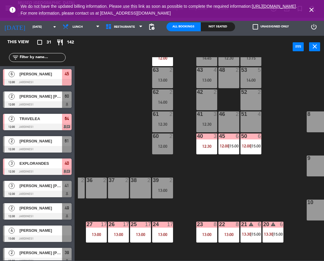
click at [159, 77] on div "63 2 13:00" at bounding box center [162, 77] width 21 height 21
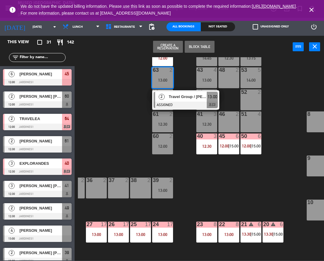
click at [139, 90] on div "44 5 14:45 49 2 12:30 54 5 13:15 64 2 12:00 48 2 53 5 14:00 63 2 13:00 2 Travel…" at bounding box center [201, 159] width 246 height 204
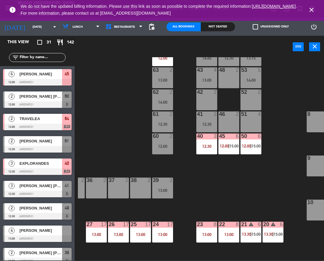
scroll to position [0, 81]
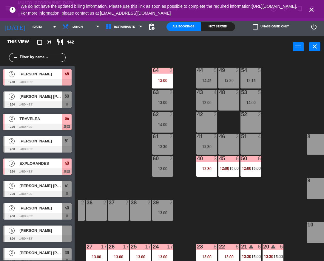
click at [51, 57] on input "text" at bounding box center [42, 57] width 46 height 7
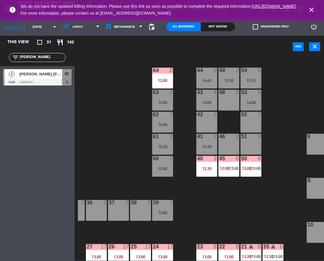
type input "[PERSON_NAME]"
click at [123, 91] on div "44 5 14:45 49 2 12:30 54 5 13:15 64 2 12:00 48 2 53 5 14:00 63 2 13:00 43 4 13:…" at bounding box center [201, 159] width 246 height 204
click at [51, 78] on div "[PERSON_NAME] [PERSON_NAME] [PERSON_NAME]" at bounding box center [40, 74] width 43 height 10
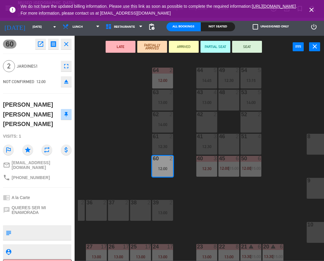
click at [105, 93] on div "44 5 14:45 49 2 12:30 54 5 13:15 64 2 12:00 48 2 53 5 14:00 63 2 13:00 43 4 13:…" at bounding box center [201, 159] width 246 height 204
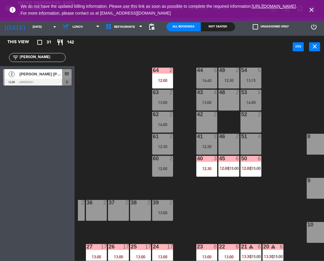
click at [171, 76] on div "64 2 12:00" at bounding box center [162, 78] width 21 height 21
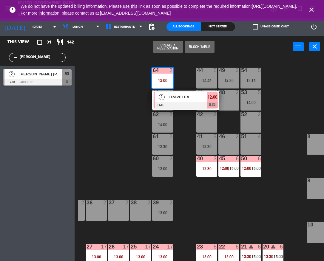
click at [178, 99] on span "TRAVELEA" at bounding box center [188, 97] width 38 height 6
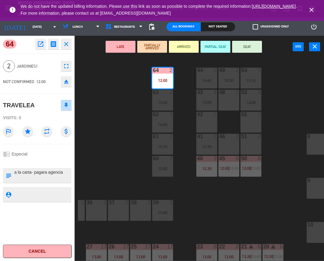
click at [220, 188] on div "44 5 14:45 49 2 12:30 54 5 13:15 64 2 12:00 48 2 53 5 14:00 63 2 13:00 43 4 13:…" at bounding box center [201, 159] width 246 height 204
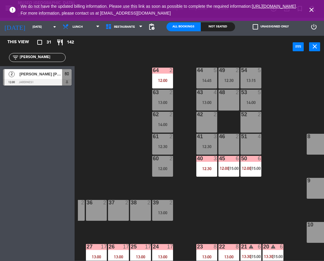
click at [223, 172] on div "45 6 12:00 | 15:00" at bounding box center [228, 166] width 21 height 21
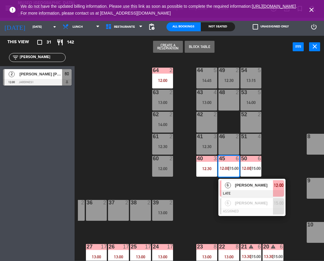
click at [239, 191] on div at bounding box center [252, 193] width 64 height 7
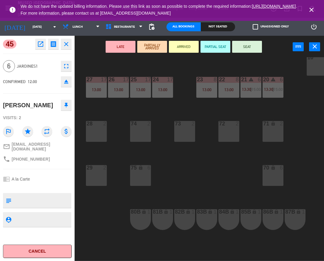
scroll to position [167, 0]
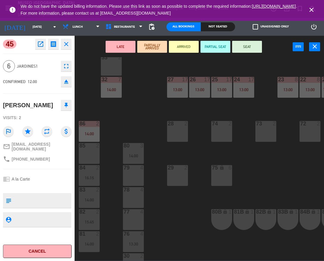
click at [165, 192] on div "44 5 14:45 49 2 12:30 54 5 13:15 64 2 12:00 48 2 53 5 14:00 63 2 13:00 43 4 13:…" at bounding box center [201, 159] width 246 height 204
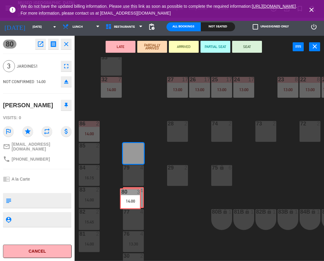
drag, startPoint x: 138, startPoint y: 156, endPoint x: 135, endPoint y: 201, distance: 44.9
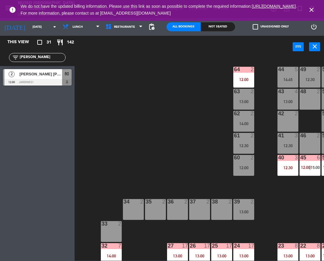
scroll to position [0, 0]
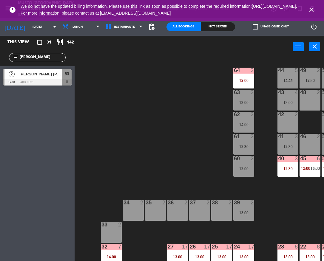
click at [313, 164] on div "45 6 12:00 | 15:00" at bounding box center [310, 166] width 21 height 21
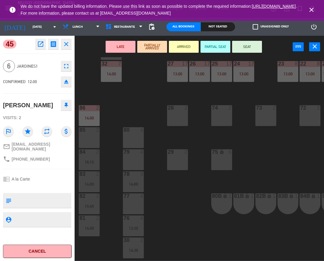
scroll to position [184, 0]
click at [132, 143] on div "80 4" at bounding box center [133, 137] width 21 height 21
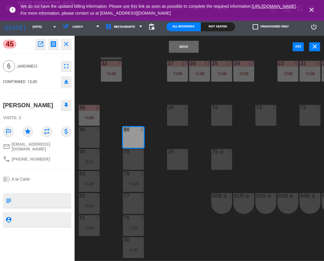
click at [132, 156] on div "79 4" at bounding box center [133, 159] width 21 height 21
click at [183, 46] on button "Move and Merge" at bounding box center [184, 47] width 30 height 12
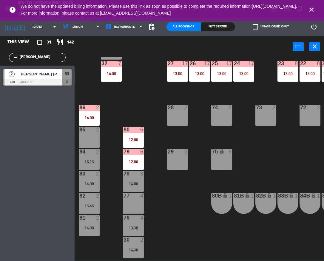
scroll to position [0, 0]
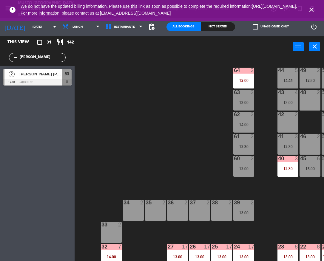
click at [30, 61] on input "[PERSON_NAME]" at bounding box center [42, 57] width 46 height 7
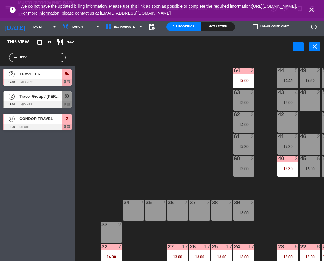
type input "trav"
click at [105, 165] on div "44 5 14:45 49 2 12:30 54 5 13:15 64 2 12:00 48 2 53 5 14:00 63 2 13:00 43 4 13:…" at bounding box center [201, 159] width 246 height 204
click at [63, 105] on div at bounding box center [37, 104] width 69 height 7
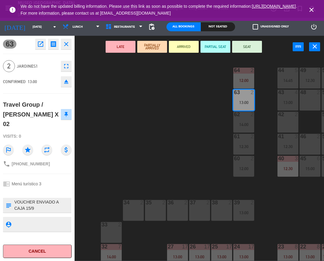
click at [142, 217] on div "34 2" at bounding box center [133, 210] width 21 height 21
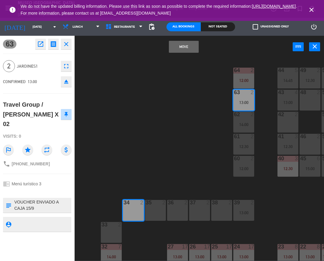
click at [170, 45] on button "Move" at bounding box center [184, 47] width 30 height 12
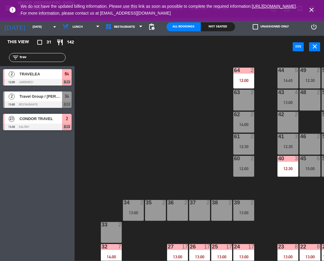
click at [122, 211] on div "44 5 14:45 49 2 12:30 54 5 13:15 64 2 12:00 48 2 53 5 14:00 63 2 43 4 13:00 62 …" at bounding box center [201, 159] width 246 height 204
click at [132, 216] on div "34 2 13:00" at bounding box center [133, 210] width 21 height 21
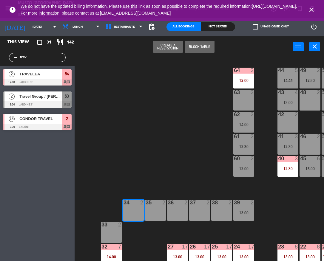
click at [145, 239] on div "44 5 14:45 49 2 12:30 54 5 13:15 64 2 12:00 48 2 53 5 14:00 63 2 43 4 13:00 62 …" at bounding box center [201, 159] width 246 height 204
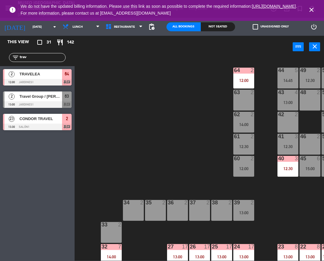
click at [67, 93] on span "63" at bounding box center [67, 96] width 4 height 7
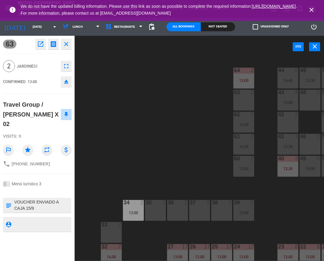
click at [156, 171] on div "44 5 14:45 49 2 12:30 54 5 13:15 64 2 12:00 48 2 53 5 14:00 63 2 43 4 13:00 62 …" at bounding box center [201, 159] width 246 height 204
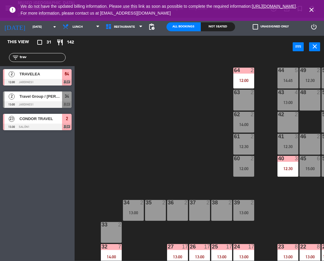
click at [137, 206] on div "34 2" at bounding box center [133, 203] width 21 height 6
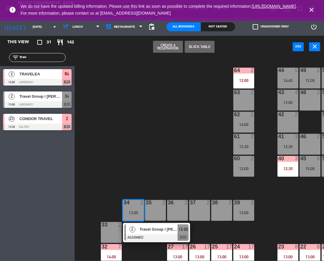
click at [148, 237] on div at bounding box center [156, 238] width 64 height 7
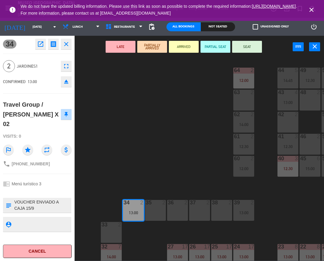
click at [131, 48] on button "LATE" at bounding box center [121, 47] width 30 height 12
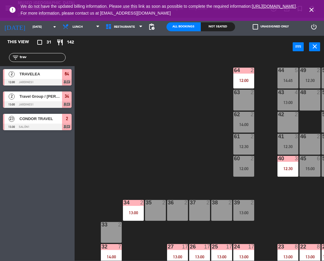
click at [41, 58] on input "trav" at bounding box center [42, 57] width 46 height 7
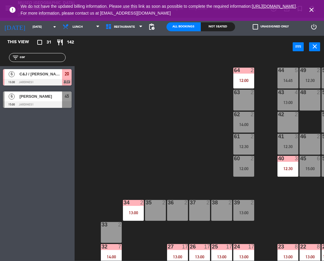
type input "cor"
click at [50, 104] on div at bounding box center [37, 104] width 69 height 7
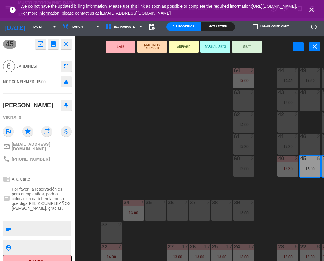
click at [115, 108] on div "44 5 14:45 49 2 12:30 54 5 13:15 64 2 12:00 48 2 53 5 14:00 63 2 43 4 13:00 62 …" at bounding box center [201, 159] width 246 height 204
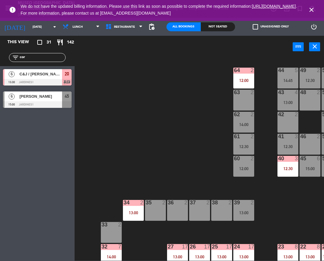
click at [45, 80] on div at bounding box center [37, 82] width 69 height 7
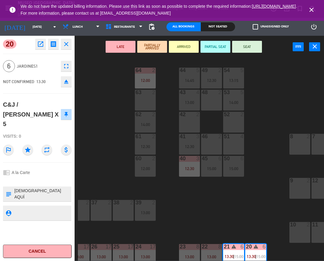
scroll to position [0, 104]
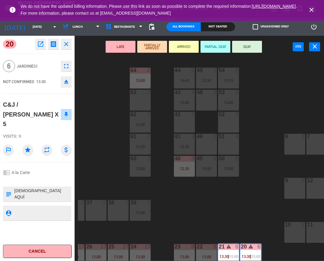
click at [84, 113] on div "44 5 14:45 49 2 12:30 54 5 13:15 64 2 12:00 48 2 53 5 14:00 63 2 43 4 13:00 62 …" at bounding box center [201, 159] width 246 height 204
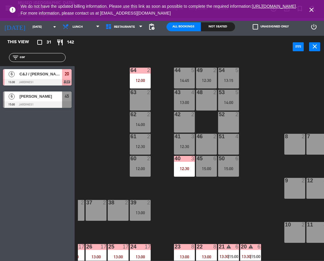
click at [36, 60] on input "cor" at bounding box center [42, 57] width 46 height 7
type input "colt"
click at [93, 160] on div "44 5 14:45 49 2 12:30 54 5 13:15 64 2 12:00 48 2 53 5 14:00 63 2 43 4 13:00 62 …" at bounding box center [201, 159] width 246 height 204
click at [46, 78] on div "Coltur" at bounding box center [40, 74] width 43 height 10
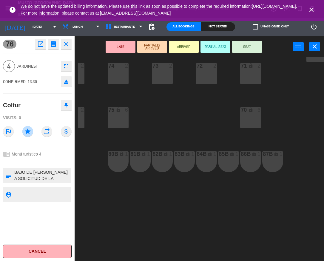
scroll to position [228, 0]
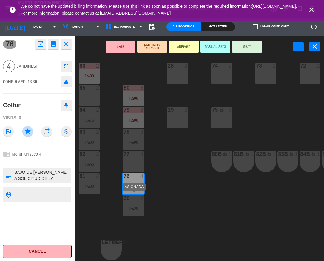
click at [126, 209] on div "30 2 14:30" at bounding box center [133, 206] width 21 height 21
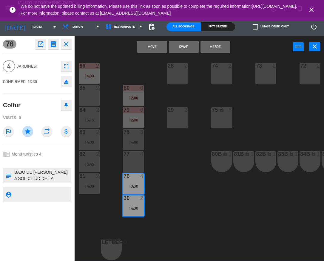
click at [196, 46] on button "Swap" at bounding box center [184, 47] width 30 height 12
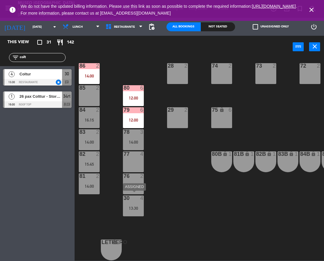
click at [142, 200] on div "30 4 13:30" at bounding box center [133, 206] width 21 height 21
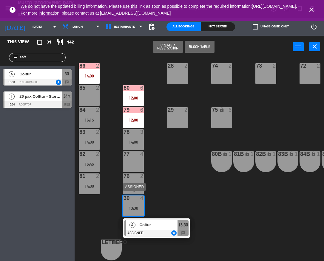
click at [157, 230] on div at bounding box center [156, 233] width 64 height 7
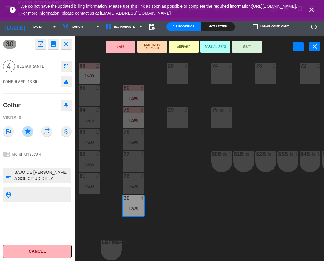
click at [130, 44] on button "LATE" at bounding box center [121, 47] width 30 height 12
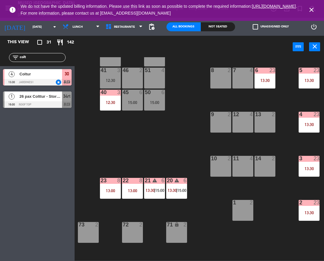
scroll to position [64, 178]
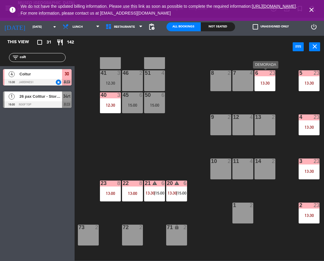
click at [263, 87] on div "6 23 13:30" at bounding box center [265, 80] width 21 height 21
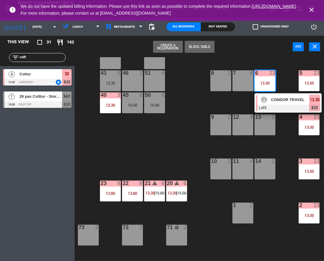
click at [281, 105] on div at bounding box center [288, 108] width 64 height 7
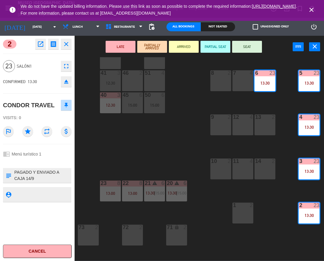
click at [63, 80] on icon "eject" at bounding box center [66, 81] width 7 height 7
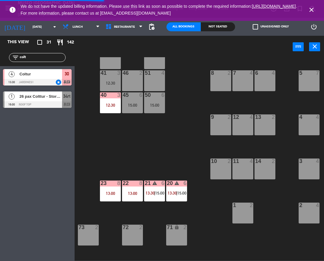
click at [38, 59] on input "colt" at bounding box center [42, 57] width 46 height 7
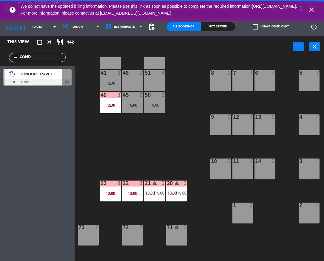
type input "COND"
click at [17, 83] on div "23 CONDOR TRAVEL 13:30 Salón1 chat" at bounding box center [37, 77] width 75 height 22
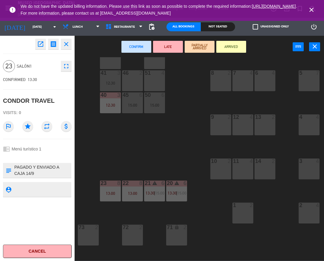
click at [241, 73] on div at bounding box center [243, 72] width 10 height 5
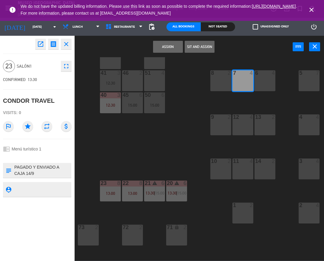
click at [267, 80] on div "6 4" at bounding box center [265, 80] width 21 height 21
click at [306, 82] on div "5 7" at bounding box center [309, 80] width 21 height 21
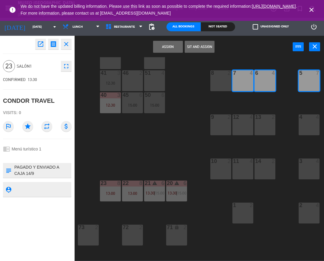
click at [314, 119] on div at bounding box center [309, 117] width 10 height 5
click at [313, 166] on div "3 4" at bounding box center [309, 169] width 21 height 21
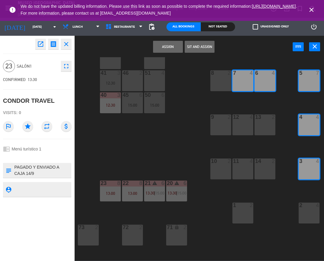
click at [313, 217] on div "2 4" at bounding box center [309, 213] width 21 height 21
click at [162, 48] on button "Assign" at bounding box center [168, 47] width 30 height 12
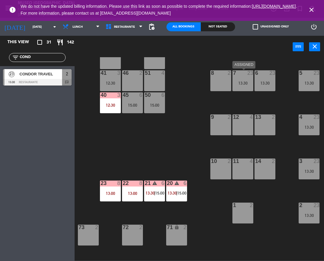
click at [253, 79] on div "7 23 13:30" at bounding box center [243, 80] width 21 height 21
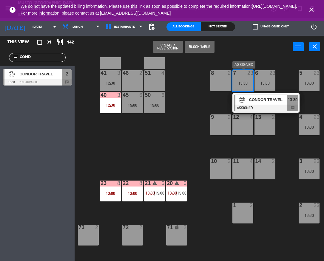
click at [266, 110] on div at bounding box center [266, 108] width 64 height 7
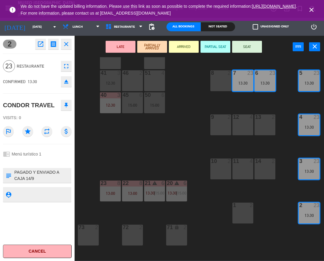
click at [116, 50] on button "LATE" at bounding box center [121, 47] width 30 height 12
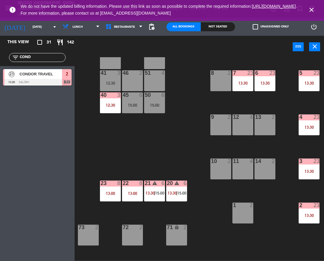
click at [39, 58] on input "COND" at bounding box center [42, 57] width 46 height 7
type input "terr"
click at [44, 76] on span "Terra Perú / [PERSON_NAME] y [PERSON_NAME]" at bounding box center [40, 74] width 43 height 6
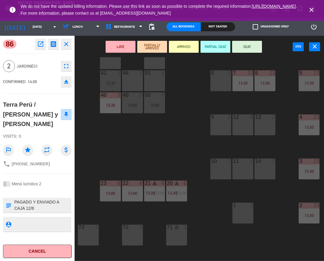
scroll to position [64, 0]
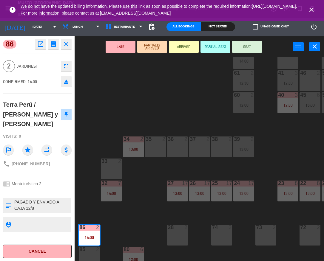
click at [145, 91] on div "44 5 14:45 49 2 12:30 54 5 13:15 64 2 12:00 48 2 53 5 14:00 63 2 43 4 13:00 62 …" at bounding box center [201, 159] width 246 height 204
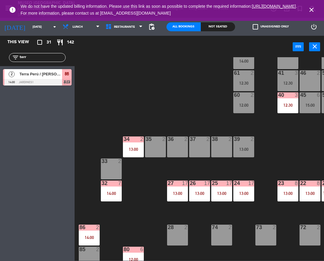
click at [49, 58] on input "terr" at bounding box center [42, 57] width 46 height 7
type input "[PERSON_NAME]"
click at [50, 77] on span "[PERSON_NAME]" at bounding box center [40, 74] width 43 height 6
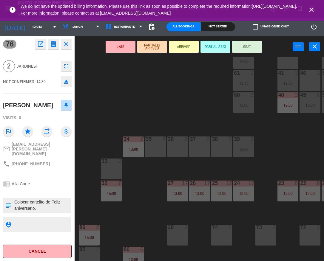
click at [214, 150] on div "38 2" at bounding box center [221, 147] width 21 height 21
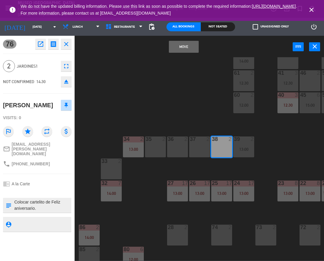
click at [184, 50] on button "Move" at bounding box center [184, 47] width 30 height 12
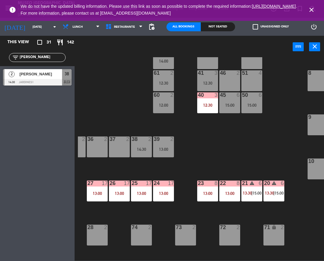
scroll to position [64, 87]
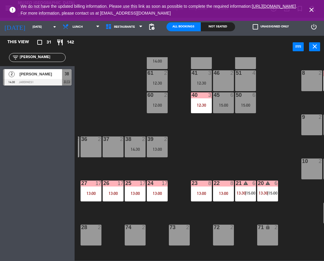
click at [50, 61] on input "[PERSON_NAME]" at bounding box center [42, 57] width 46 height 7
type input "emer"
click at [54, 78] on div "[PERSON_NAME]" at bounding box center [40, 74] width 43 height 10
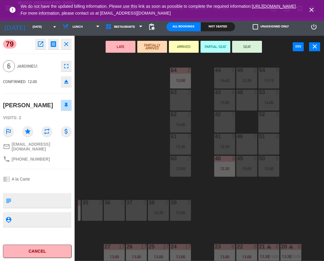
scroll to position [0, 67]
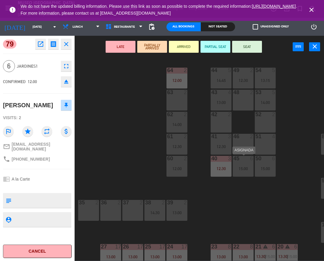
click at [245, 168] on div "15:00" at bounding box center [243, 169] width 21 height 4
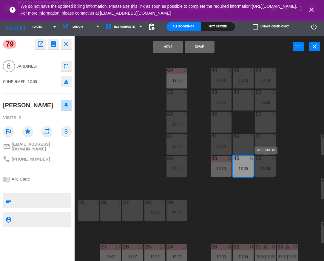
click at [267, 169] on div "15:00" at bounding box center [265, 169] width 21 height 4
click at [165, 41] on button "Move and Merge" at bounding box center [168, 47] width 30 height 12
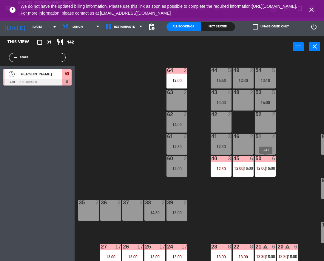
click at [271, 164] on div "50 6 12:00 | 15:00" at bounding box center [265, 166] width 21 height 21
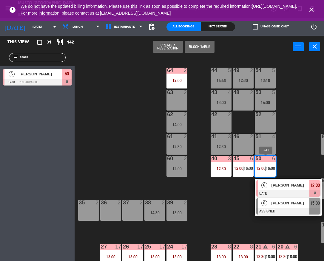
click at [284, 208] on div at bounding box center [288, 211] width 64 height 7
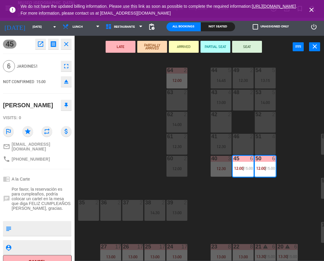
click at [125, 45] on button "LATE" at bounding box center [121, 47] width 30 height 12
click at [253, 193] on div "44 5 14:45 49 2 12:30 54 5 13:15 64 2 12:00 48 2 53 5 14:00 63 2 43 4 13:00 62 …" at bounding box center [201, 159] width 246 height 204
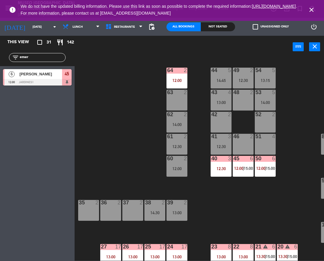
click at [241, 168] on span "12:00" at bounding box center [238, 168] width 9 height 5
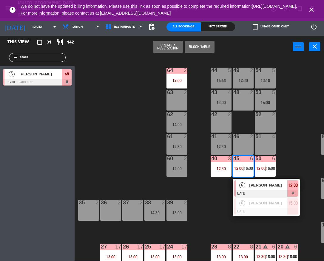
click at [267, 230] on div "44 5 14:45 49 2 12:30 54 5 13:15 64 2 12:00 48 2 53 5 14:00 63 2 43 4 13:00 62 …" at bounding box center [201, 159] width 246 height 204
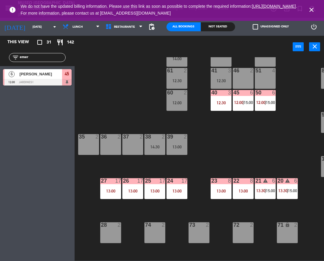
scroll to position [67, 67]
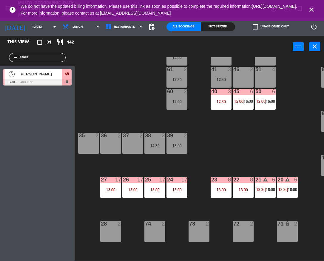
click at [265, 183] on div "21 warning 6" at bounding box center [265, 180] width 21 height 6
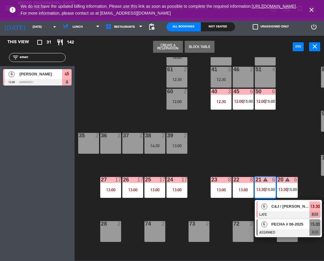
click at [286, 234] on div at bounding box center [288, 233] width 64 height 7
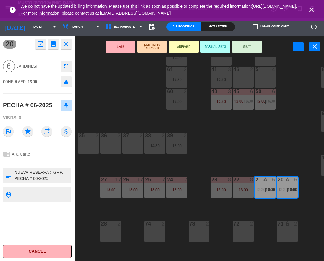
click at [119, 46] on button "LATE" at bounding box center [121, 47] width 30 height 12
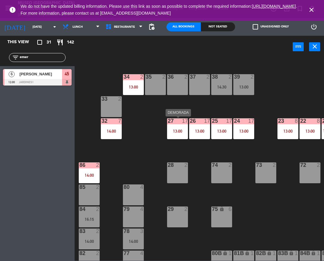
scroll to position [0, 0]
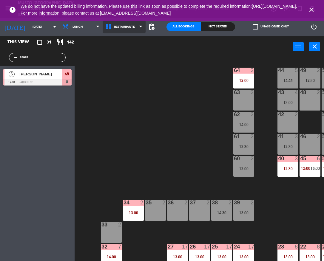
click at [133, 32] on span "Restaurante" at bounding box center [124, 26] width 43 height 13
click at [137, 60] on ul "Restaurante Roof Top" at bounding box center [124, 46] width 43 height 27
click at [128, 57] on ng-component "menu [GEOGRAPHIC_DATA] - Restaurant [DATE] 17. September - 16:29 My bookings Fl…" at bounding box center [162, 130] width 324 height 261
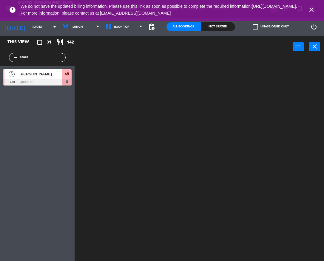
click at [53, 56] on input "emer" at bounding box center [42, 57] width 46 height 7
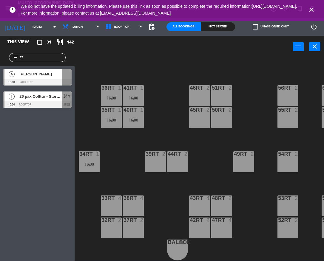
scroll to position [237, 0]
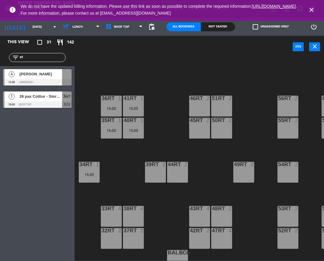
type input "st"
click at [38, 105] on div "1 26 pax Colttur - Story telling 16:00 Roof Top 34rt chat" at bounding box center [37, 100] width 75 height 22
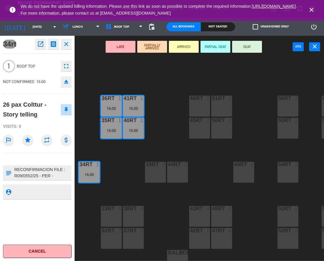
click at [117, 50] on button "LATE" at bounding box center [121, 47] width 30 height 12
